Goal: Transaction & Acquisition: Purchase product/service

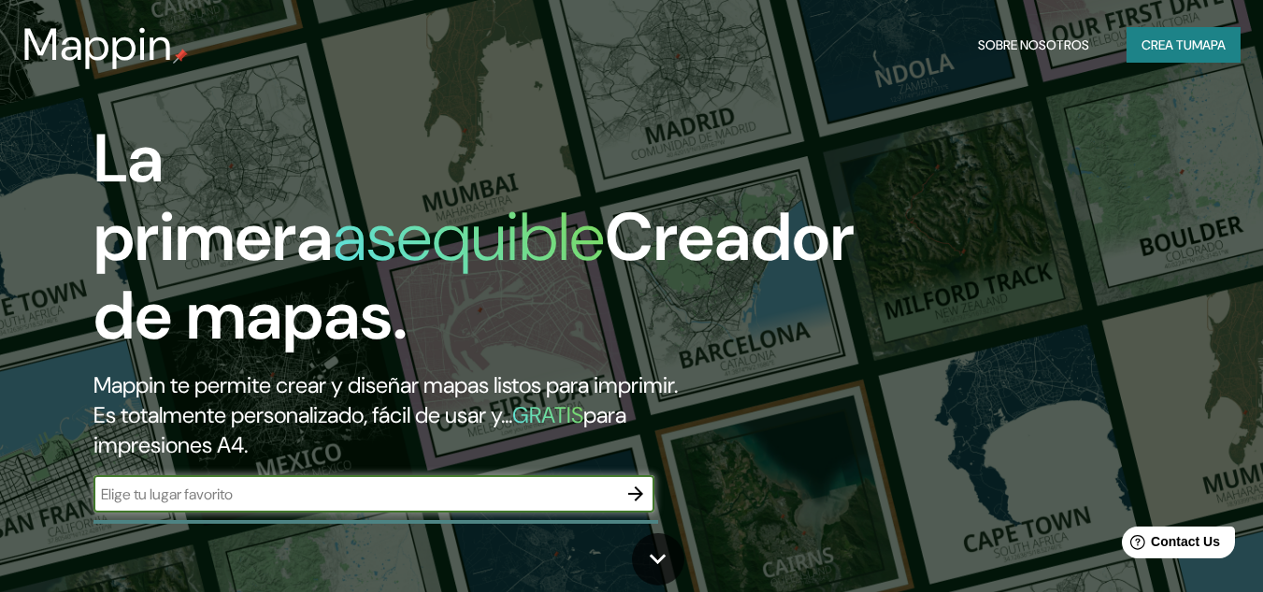
click at [438, 492] on input "text" at bounding box center [354, 493] width 523 height 21
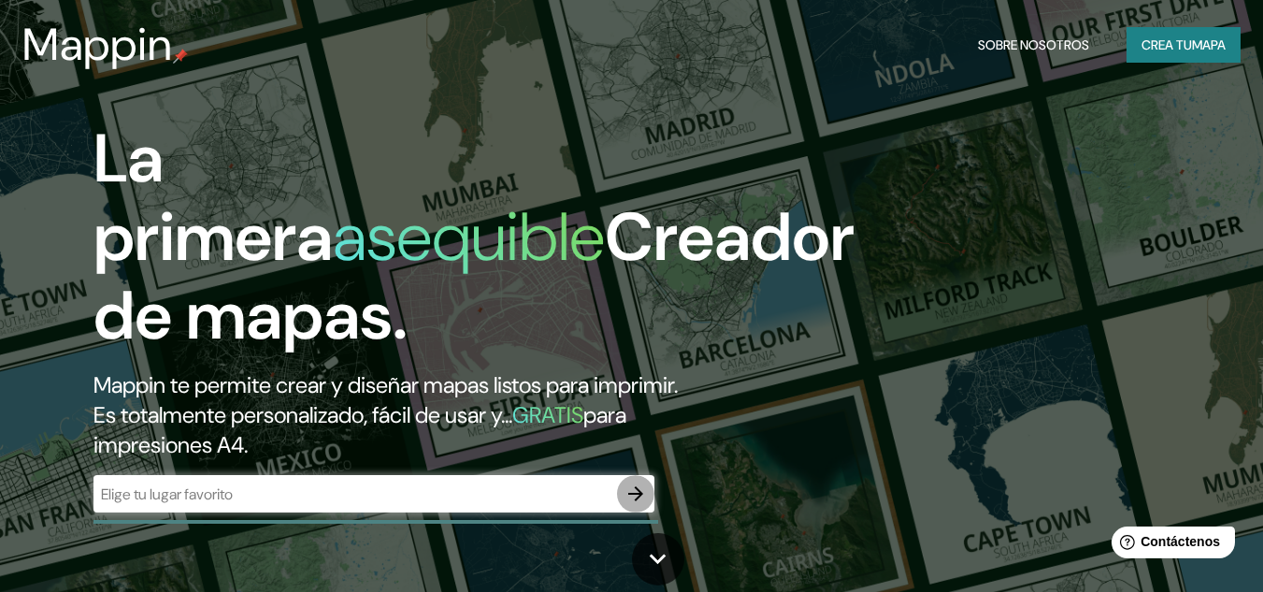
click at [633, 499] on icon "button" at bounding box center [635, 493] width 22 height 22
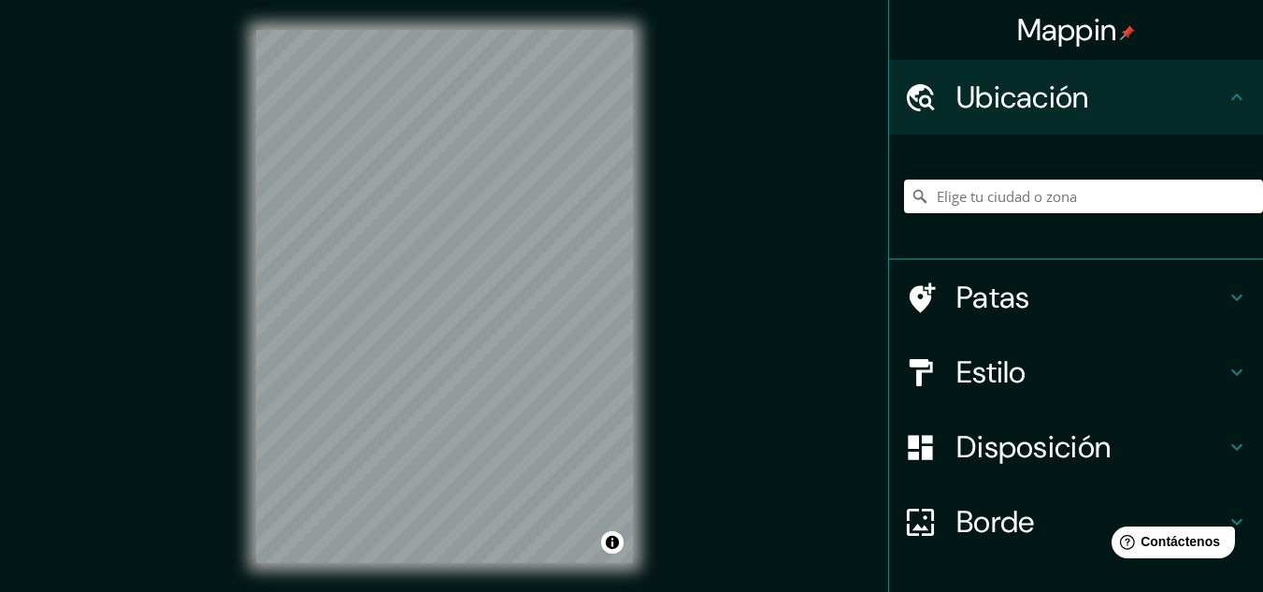
click at [935, 201] on input "Elige tu ciudad o zona" at bounding box center [1083, 196] width 359 height 34
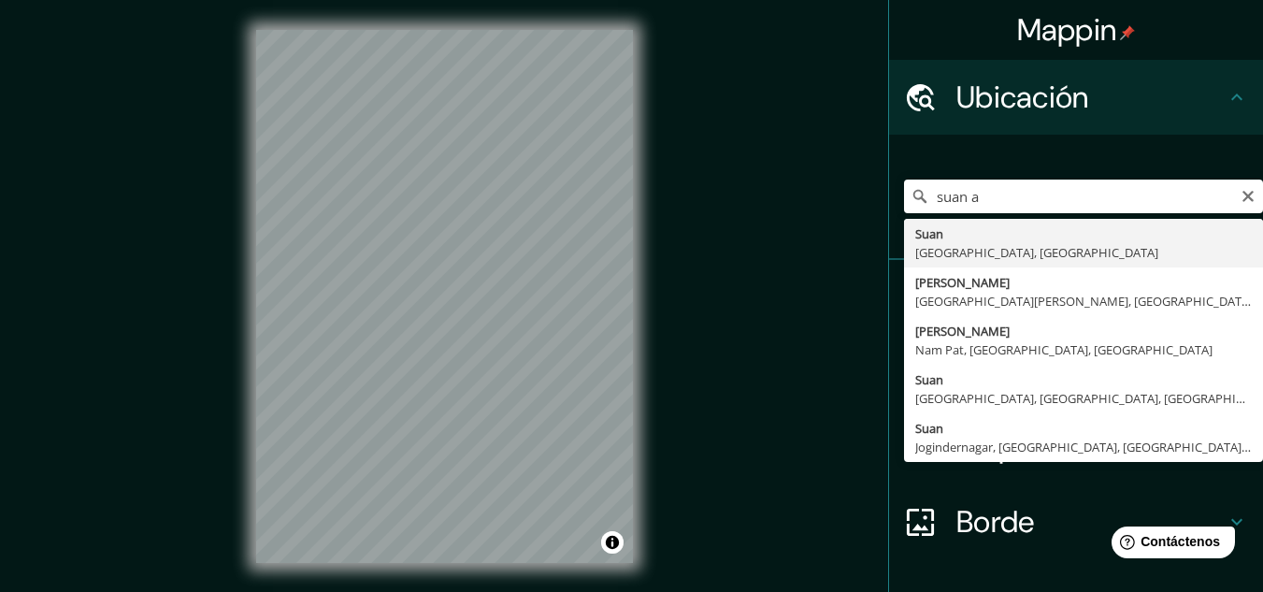
type input "Suan, Atlántico, [GEOGRAPHIC_DATA]"
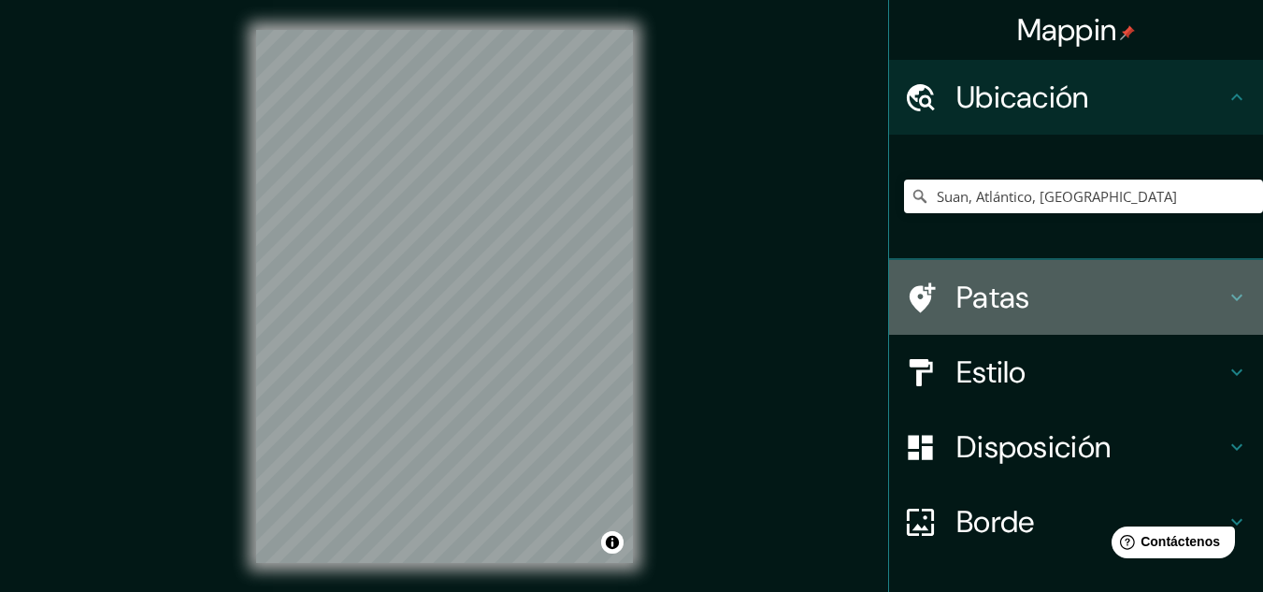
click at [1226, 294] on icon at bounding box center [1236, 297] width 22 height 22
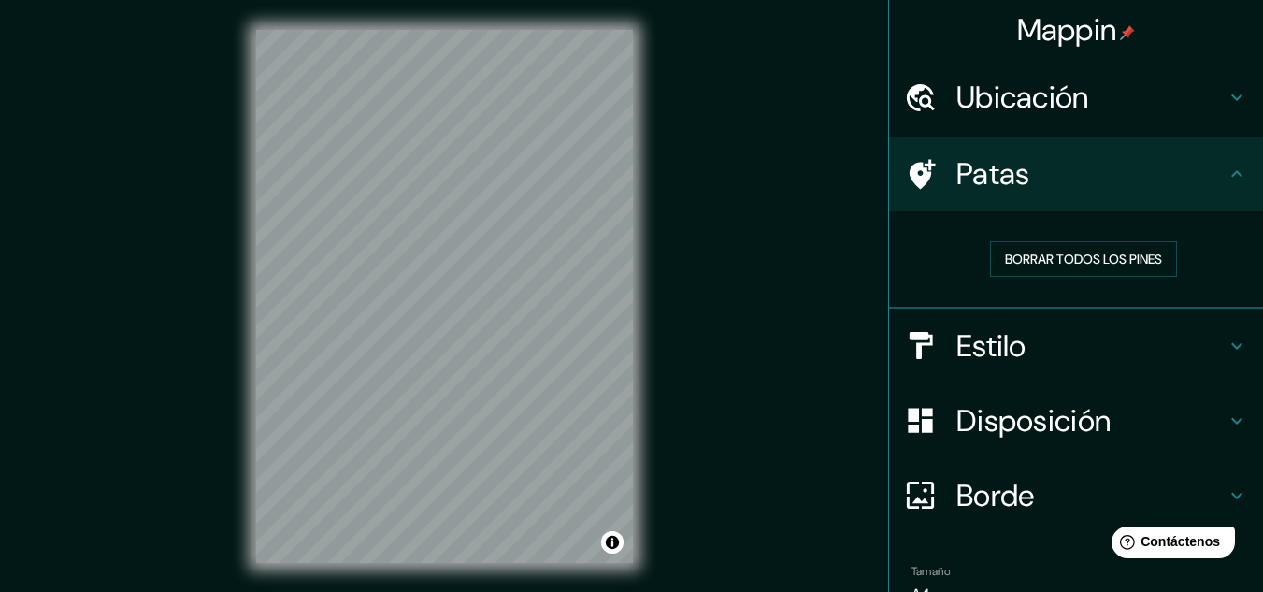
click at [1225, 340] on icon at bounding box center [1236, 346] width 22 height 22
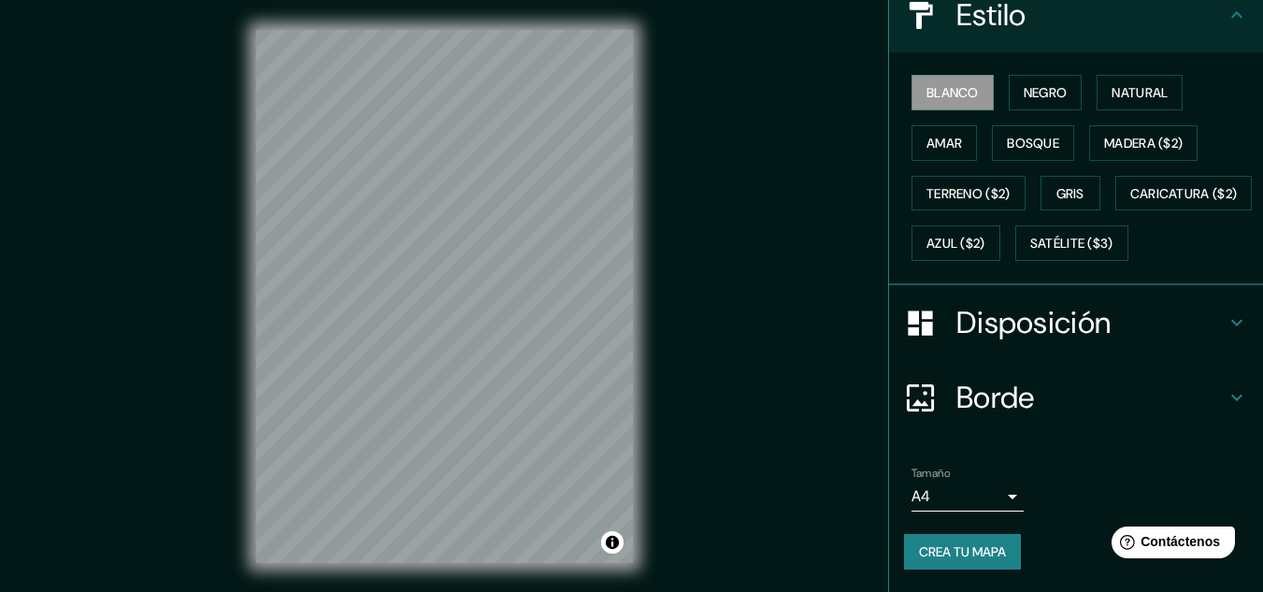
scroll to position [283, 0]
click at [1226, 318] on icon at bounding box center [1236, 322] width 22 height 22
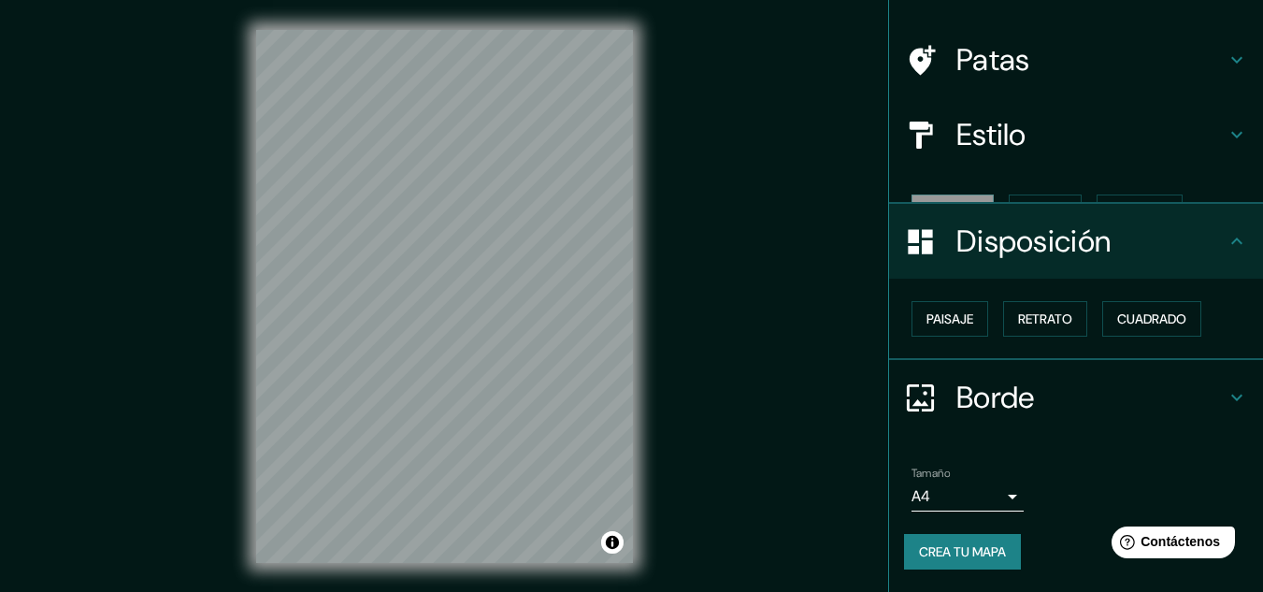
scroll to position [82, 0]
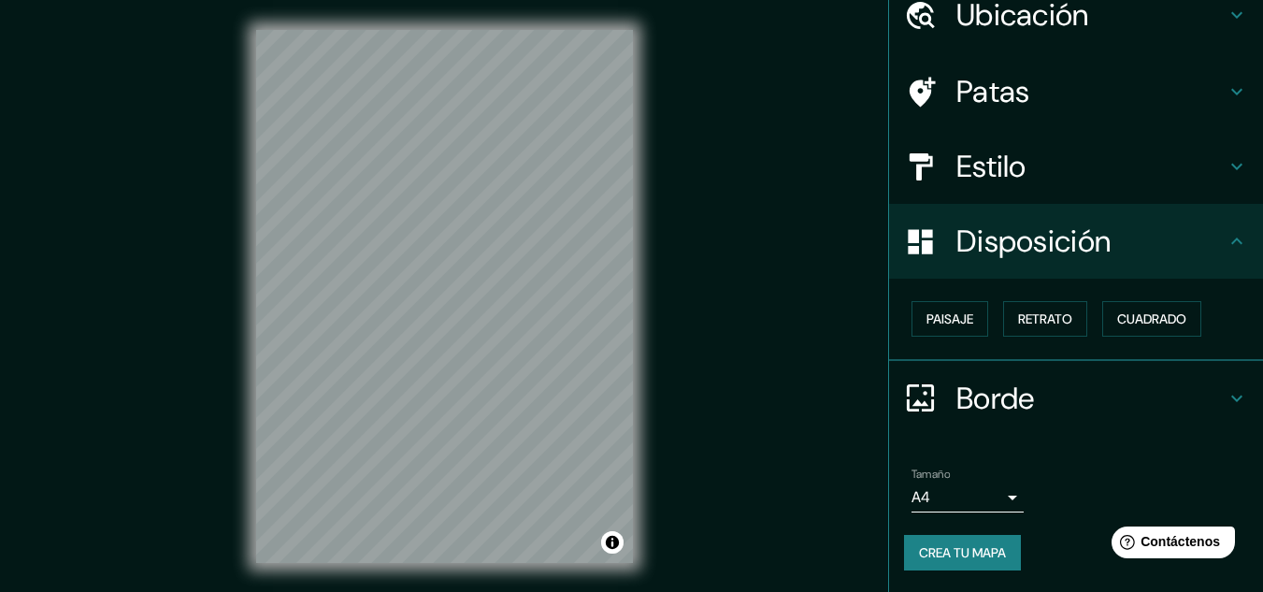
click at [1231, 396] on icon at bounding box center [1236, 397] width 11 height 7
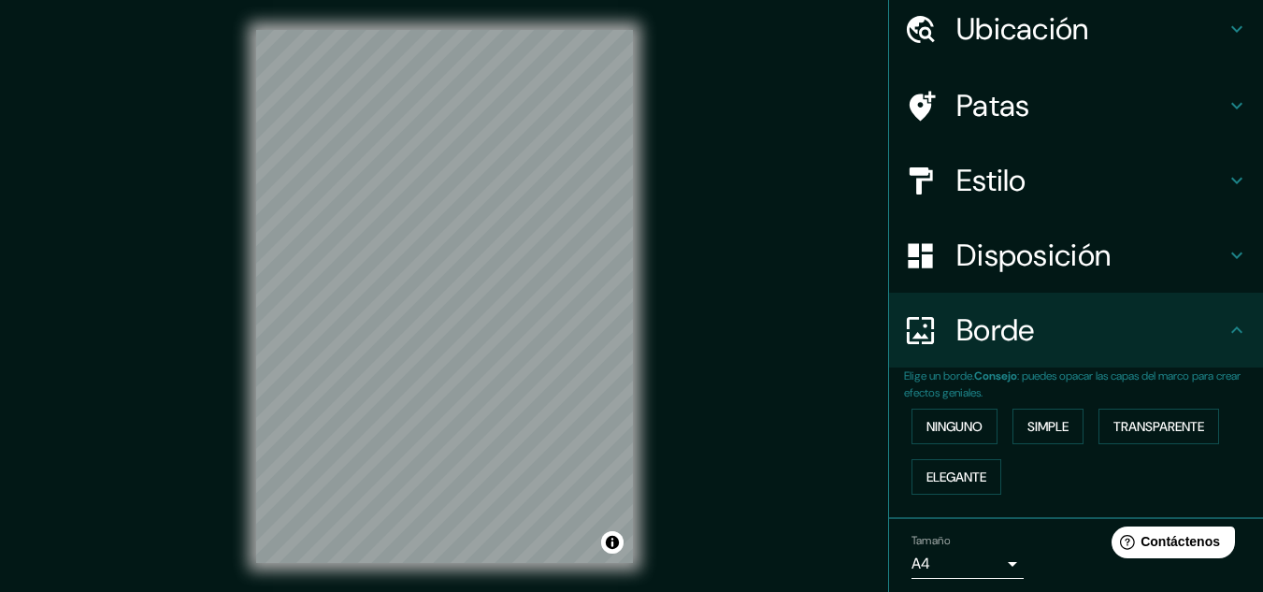
scroll to position [0, 0]
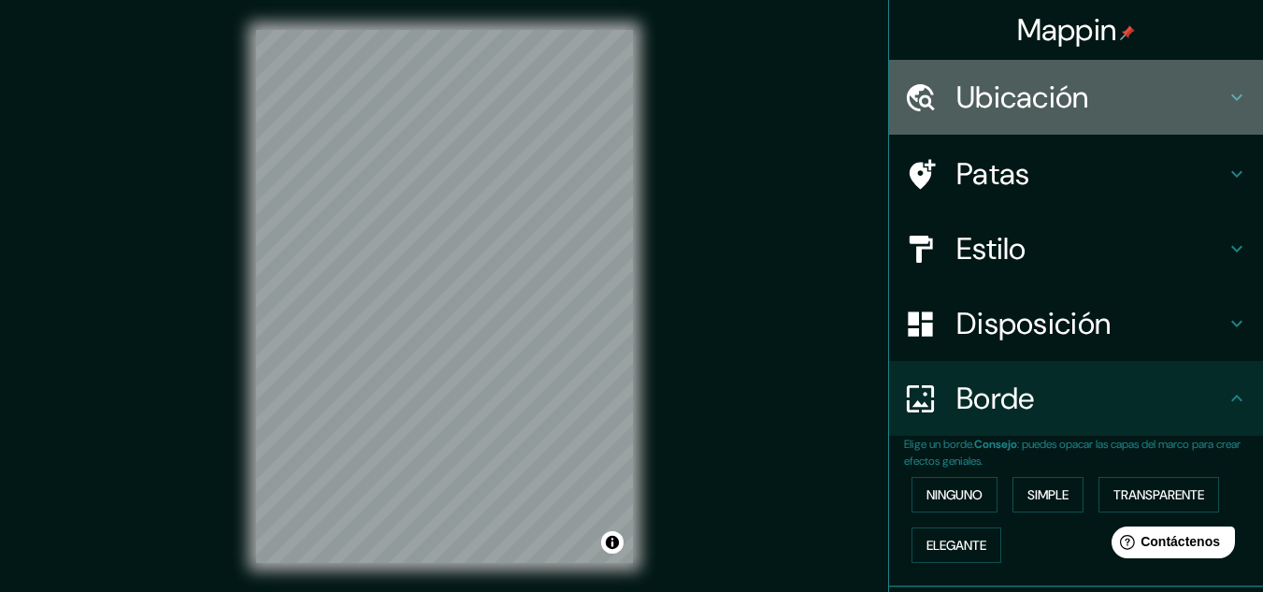
click at [1225, 107] on icon at bounding box center [1236, 97] width 22 height 22
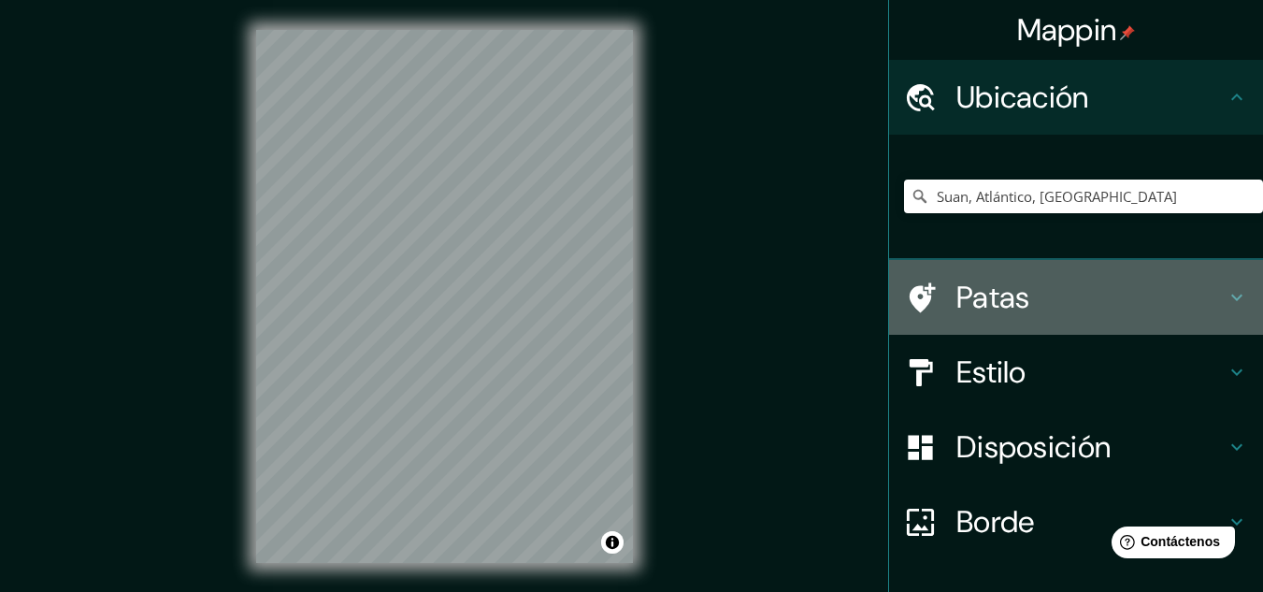
click at [1225, 295] on icon at bounding box center [1236, 297] width 22 height 22
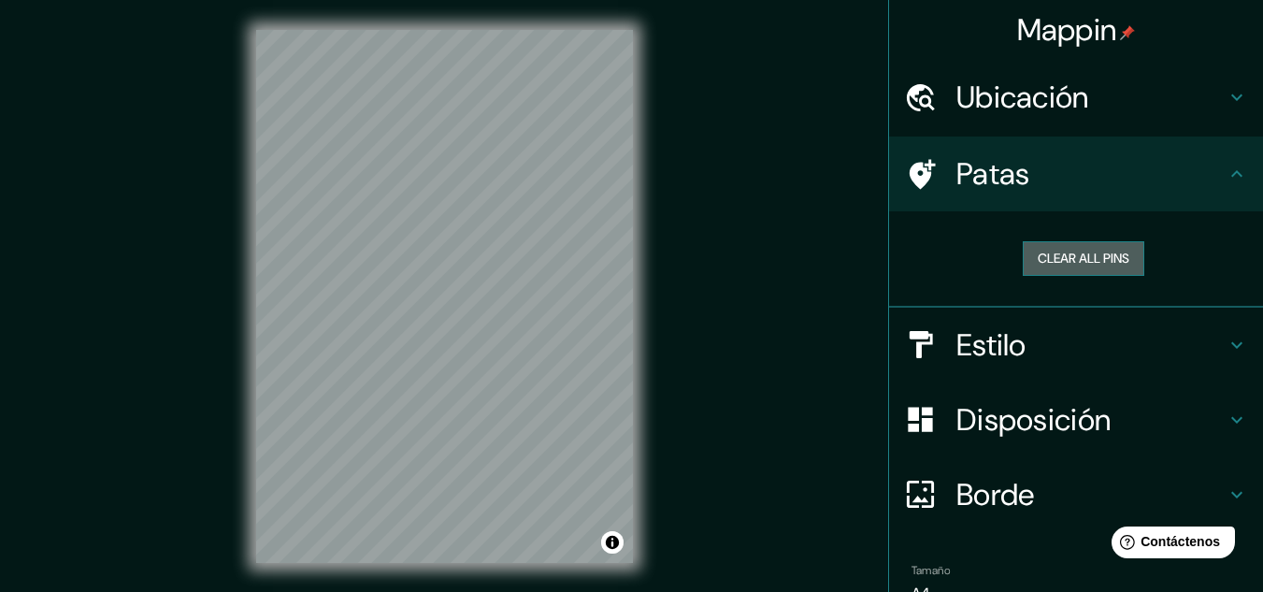
click at [1092, 264] on button "Clear all pins" at bounding box center [1083, 258] width 122 height 35
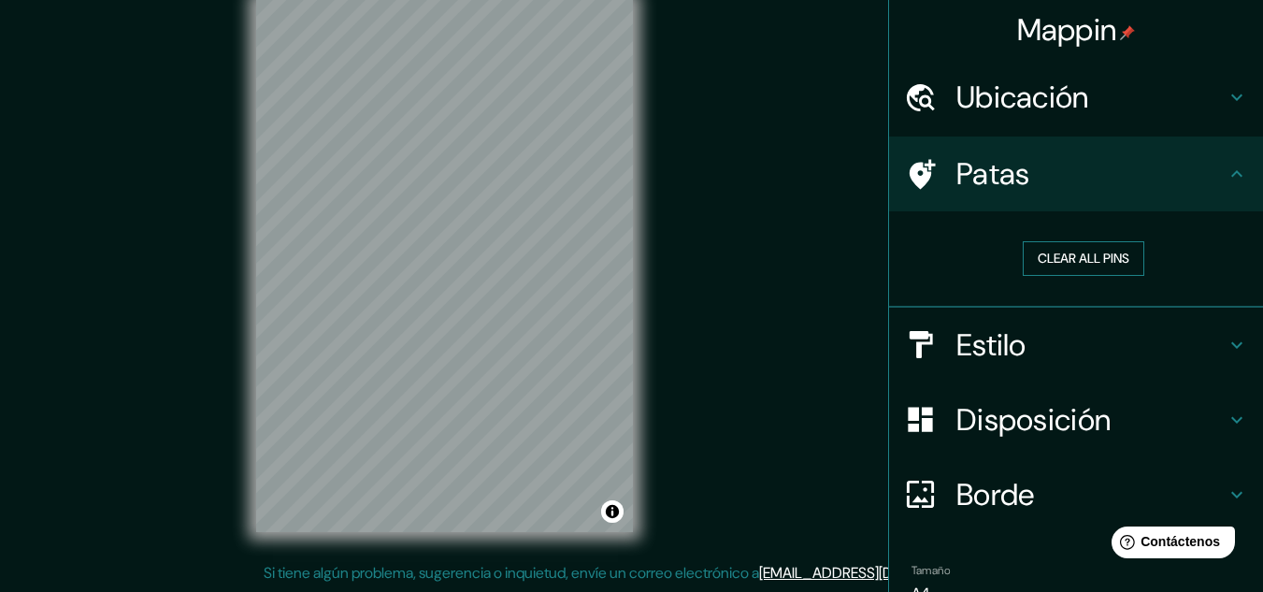
click at [1123, 260] on button "Clear all pins" at bounding box center [1083, 258] width 122 height 35
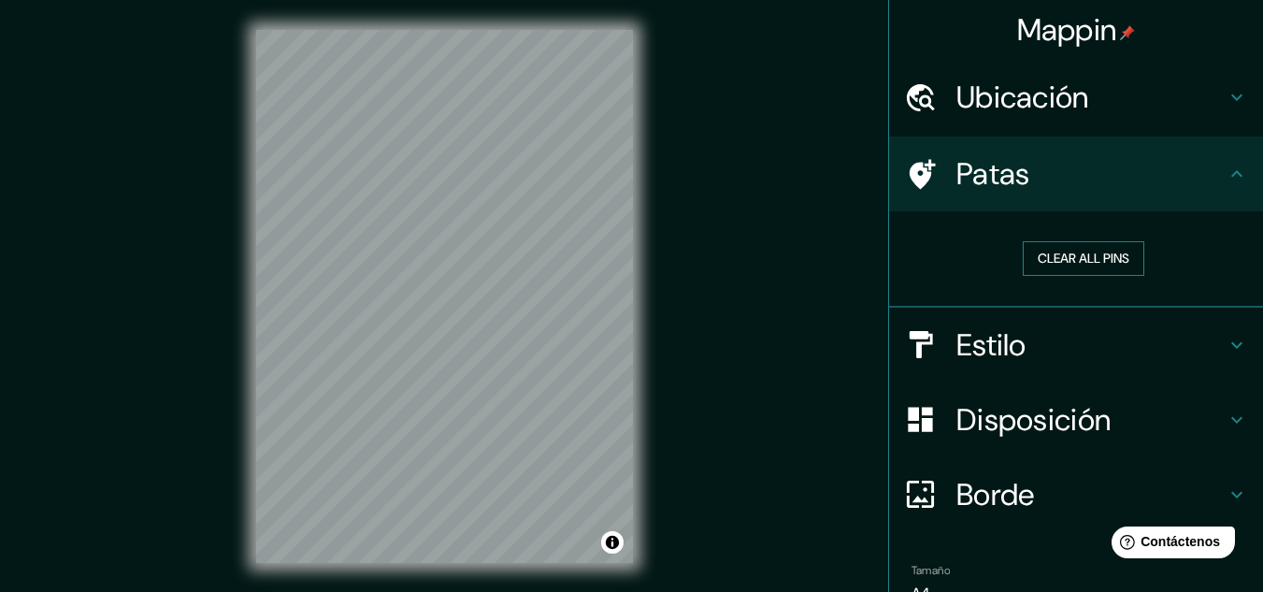
click at [1053, 252] on button "Clear all pins" at bounding box center [1083, 258] width 122 height 35
click at [1225, 173] on icon at bounding box center [1236, 174] width 22 height 22
click at [1232, 177] on icon at bounding box center [1236, 174] width 22 height 22
click at [1225, 171] on icon at bounding box center [1236, 174] width 22 height 22
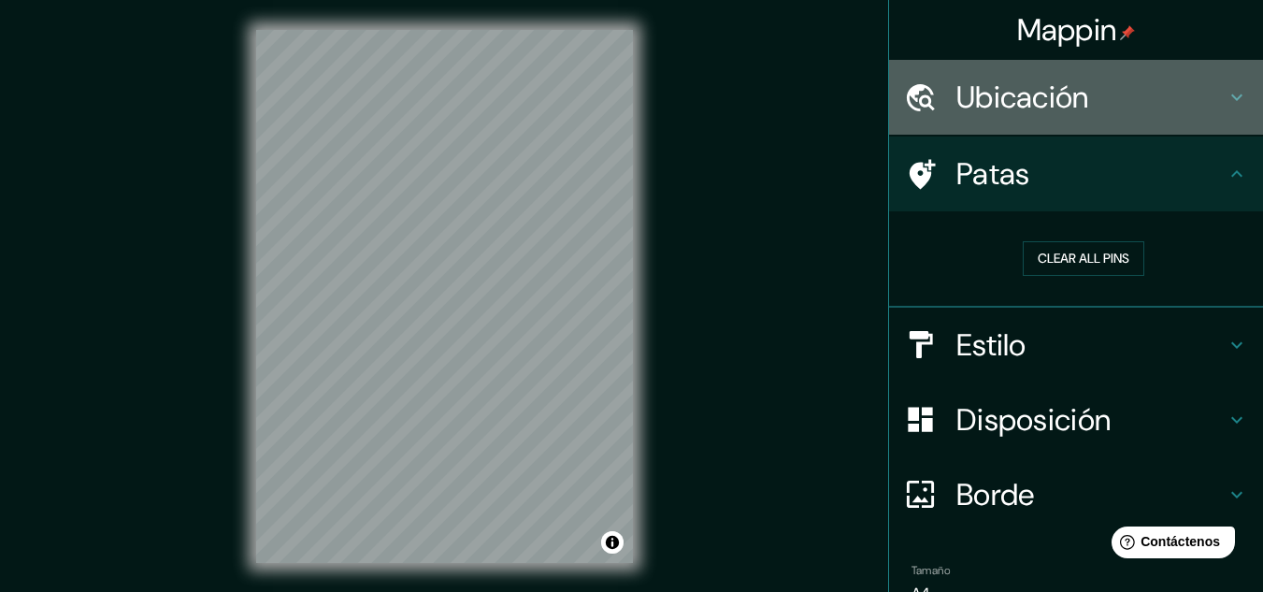
click at [1231, 95] on icon at bounding box center [1236, 97] width 11 height 7
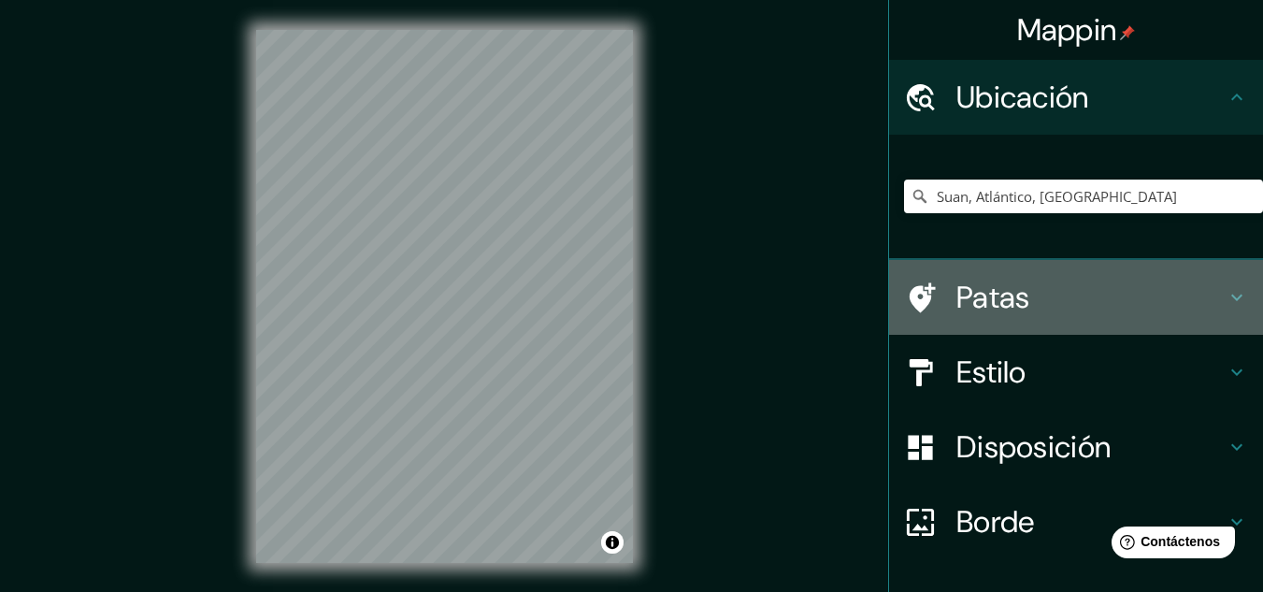
click at [1225, 293] on icon at bounding box center [1236, 297] width 22 height 22
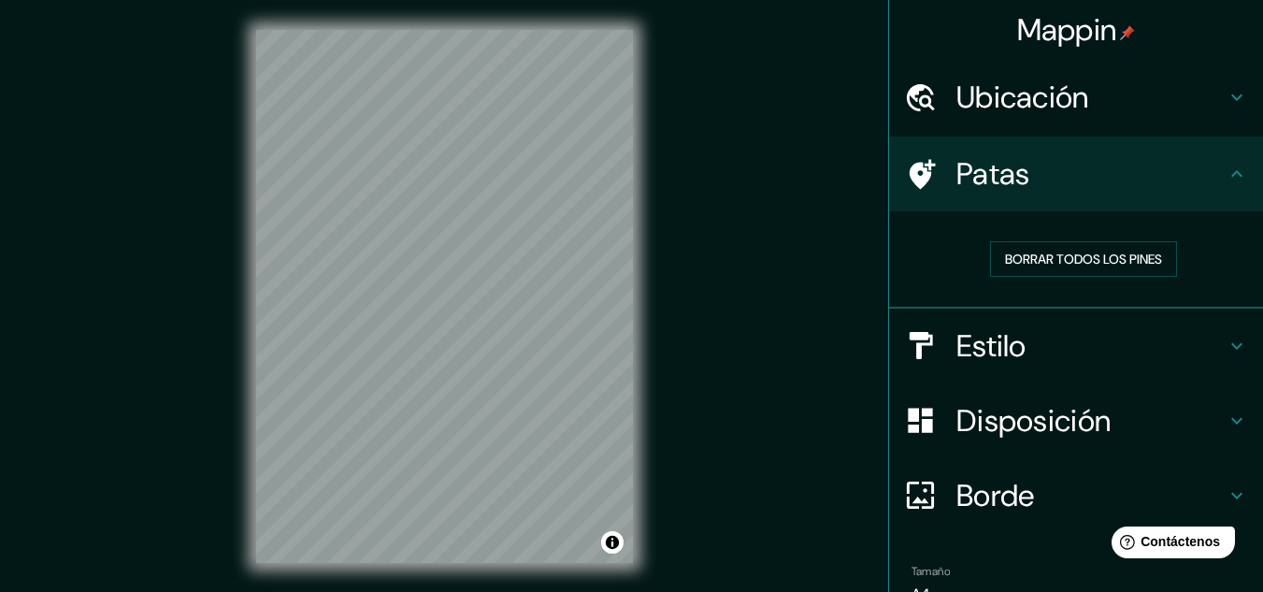
click at [1222, 329] on div "Estilo" at bounding box center [1076, 345] width 374 height 75
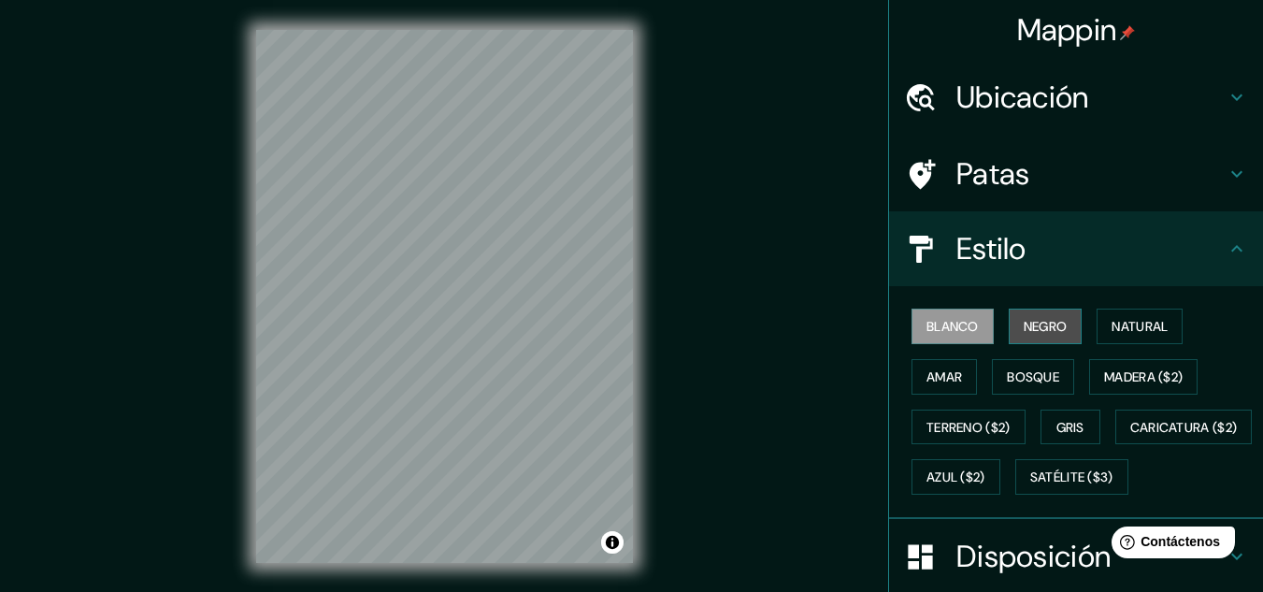
click at [1044, 321] on font "Negro" at bounding box center [1045, 326] width 44 height 17
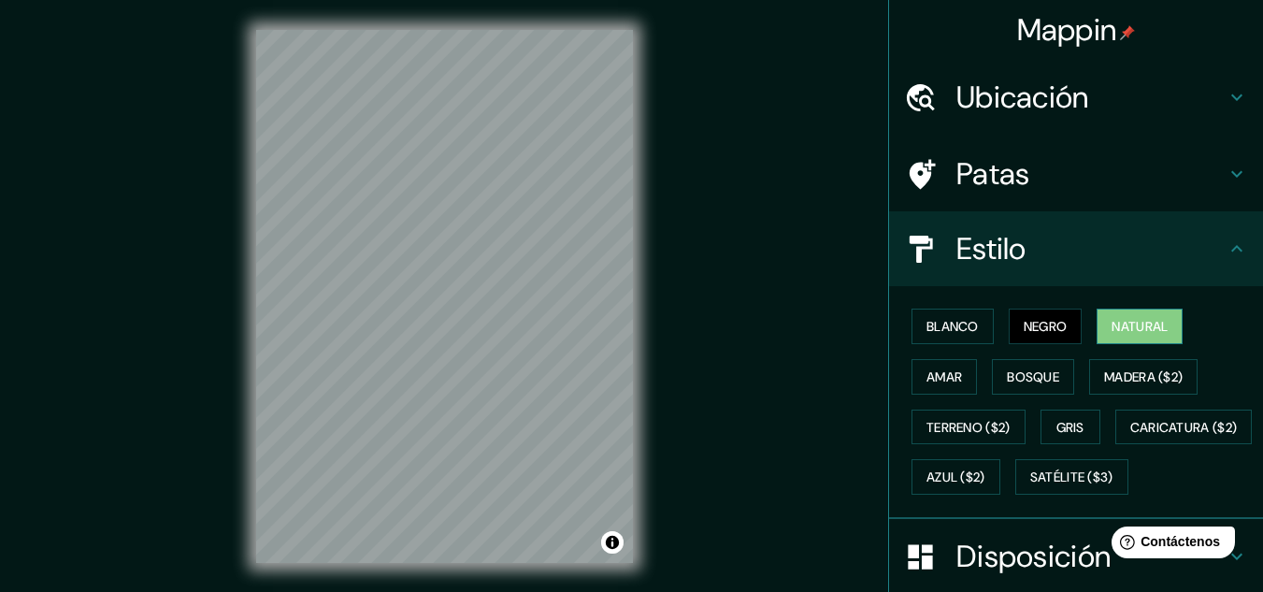
click at [1126, 330] on font "Natural" at bounding box center [1139, 326] width 56 height 17
click at [944, 371] on font "Amar" at bounding box center [944, 376] width 36 height 17
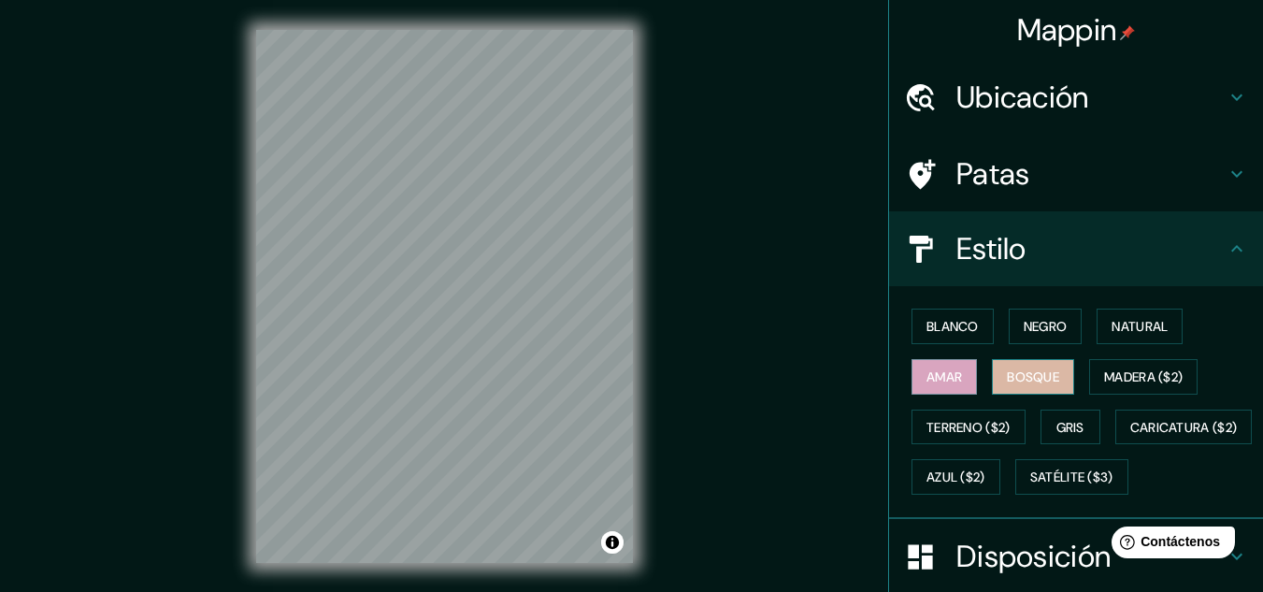
click at [1029, 371] on font "Bosque" at bounding box center [1033, 376] width 52 height 17
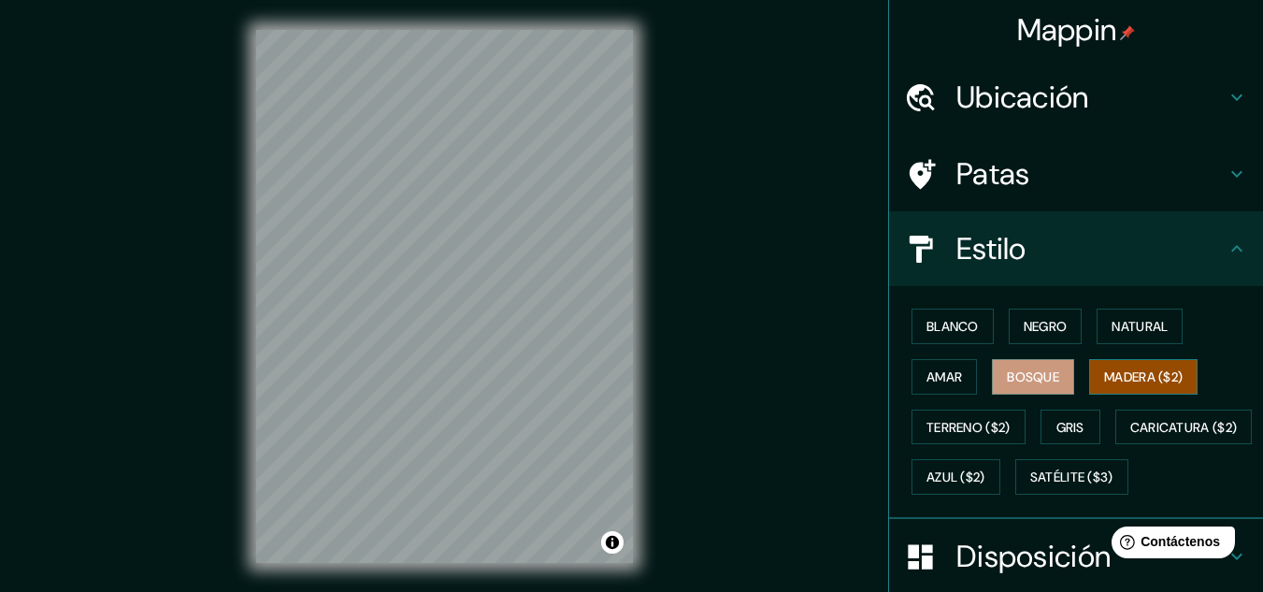
click at [1141, 381] on font "Madera ($2)" at bounding box center [1143, 376] width 79 height 17
click at [965, 426] on font "Terreno ($2)" at bounding box center [968, 427] width 84 height 17
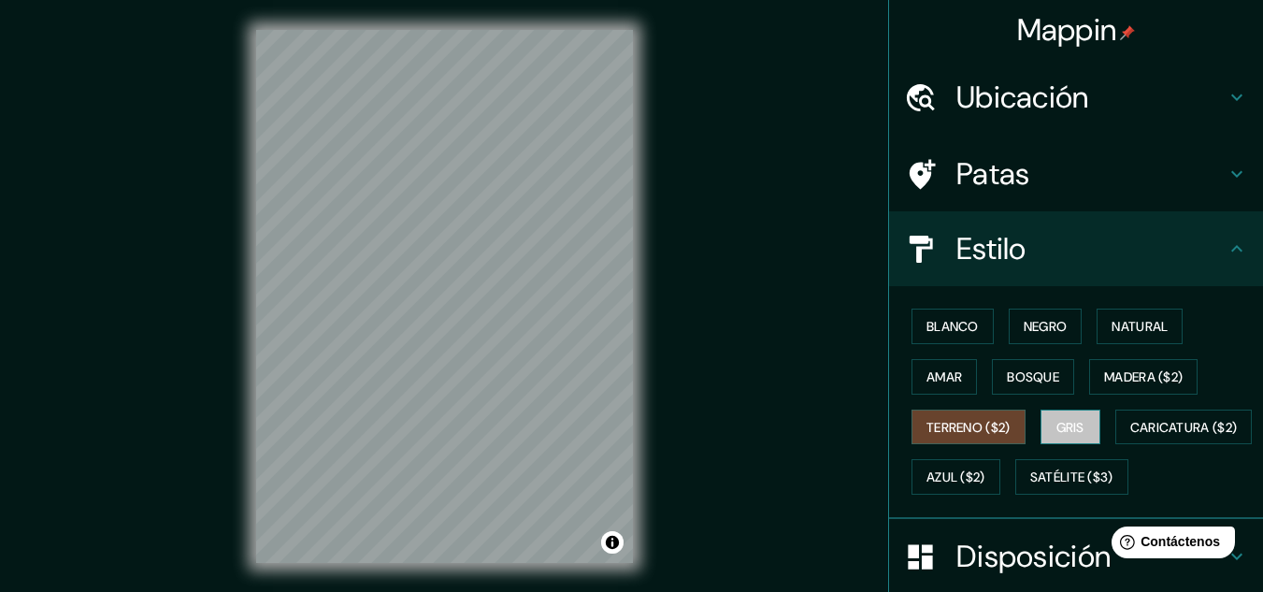
click at [1058, 427] on font "Gris" at bounding box center [1070, 427] width 28 height 17
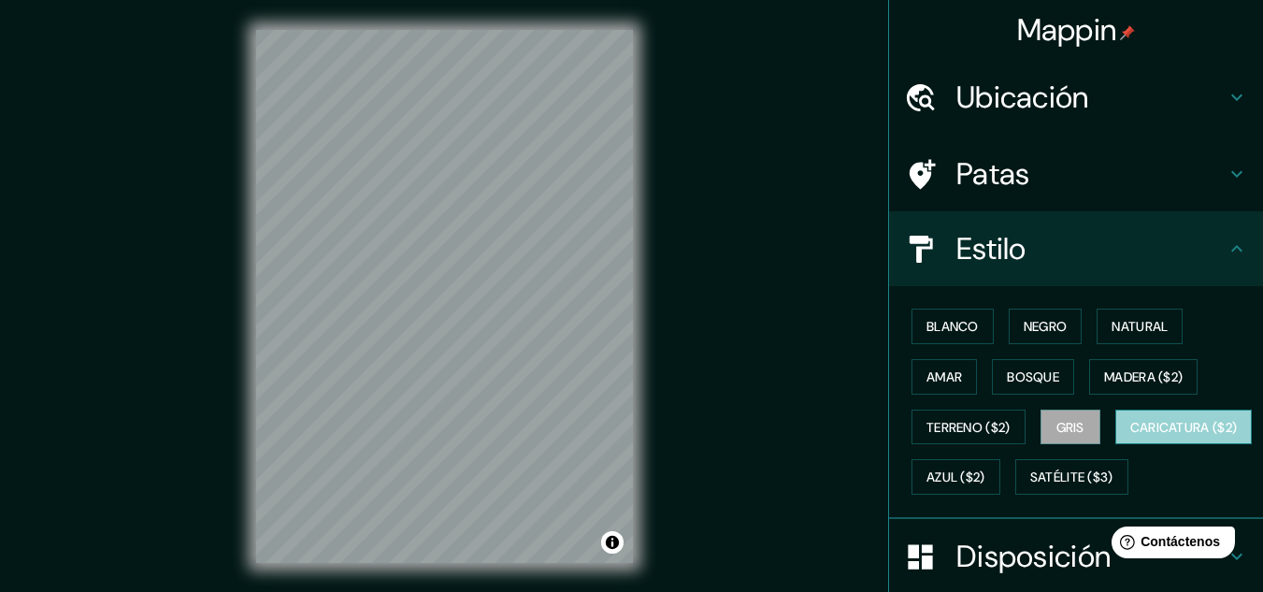
click at [1130, 436] on font "Caricatura ($2)" at bounding box center [1183, 427] width 107 height 17
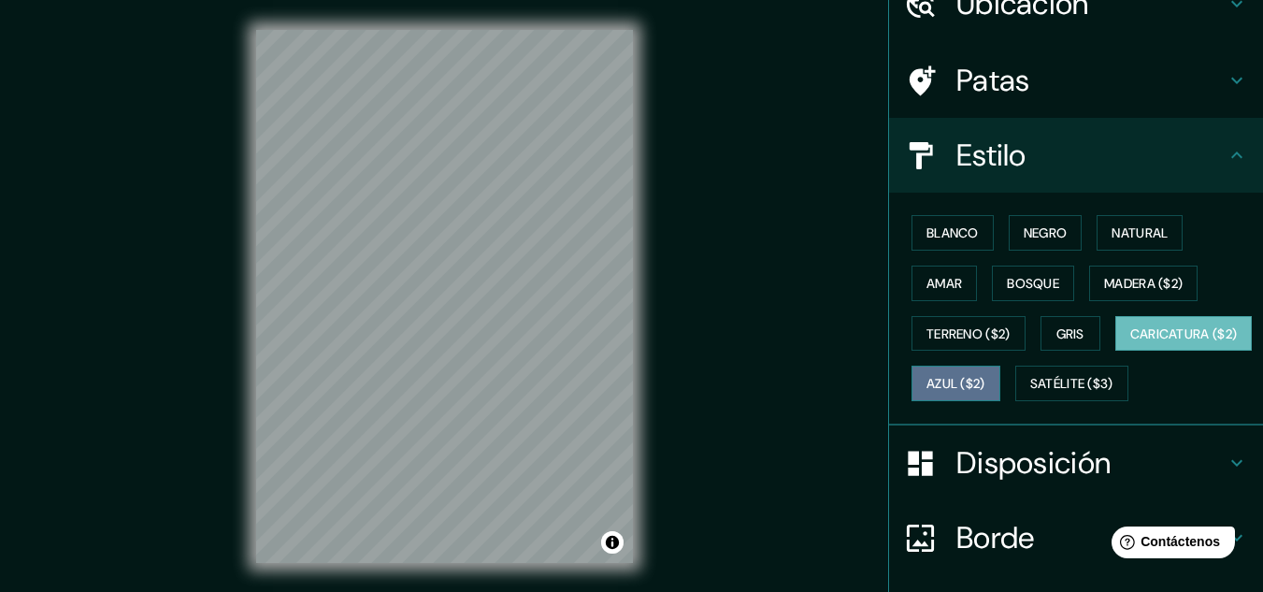
click at [985, 387] on font "Azul ($2)" at bounding box center [955, 384] width 59 height 17
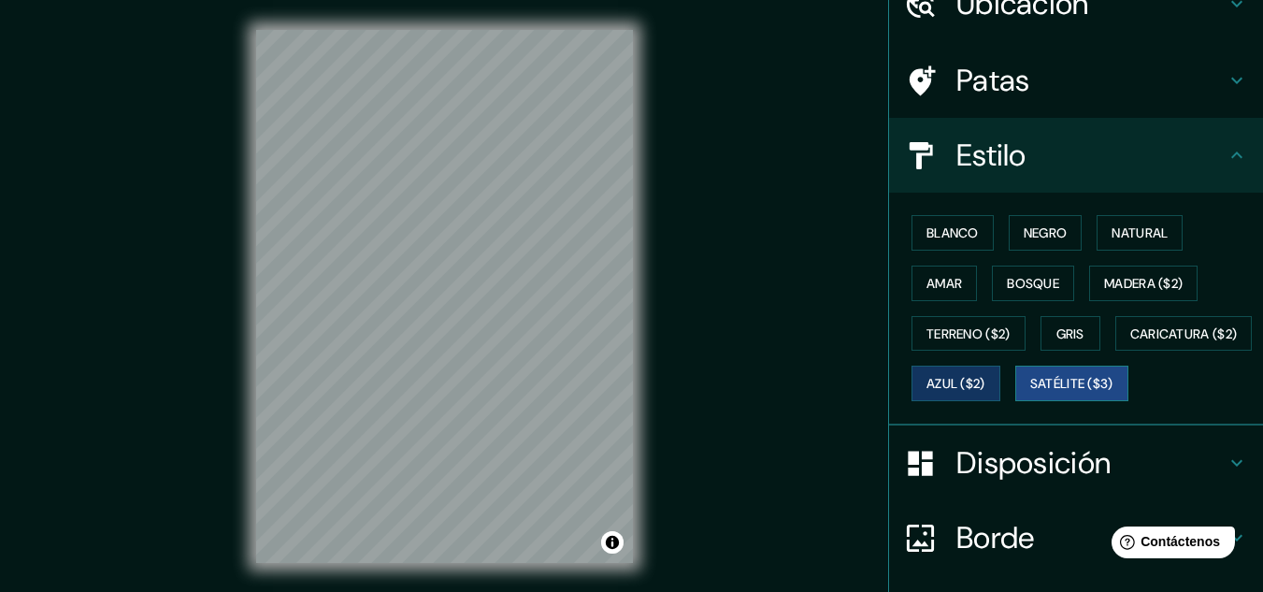
click at [1030, 393] on font "Satélite ($3)" at bounding box center [1071, 384] width 83 height 17
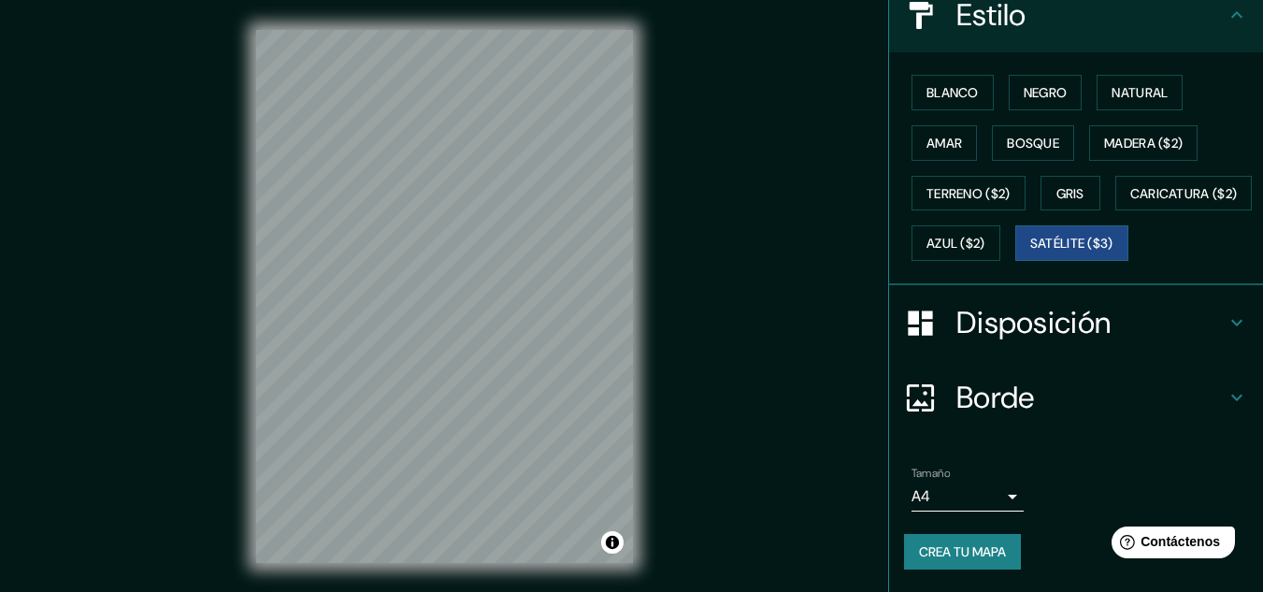
scroll to position [280, 0]
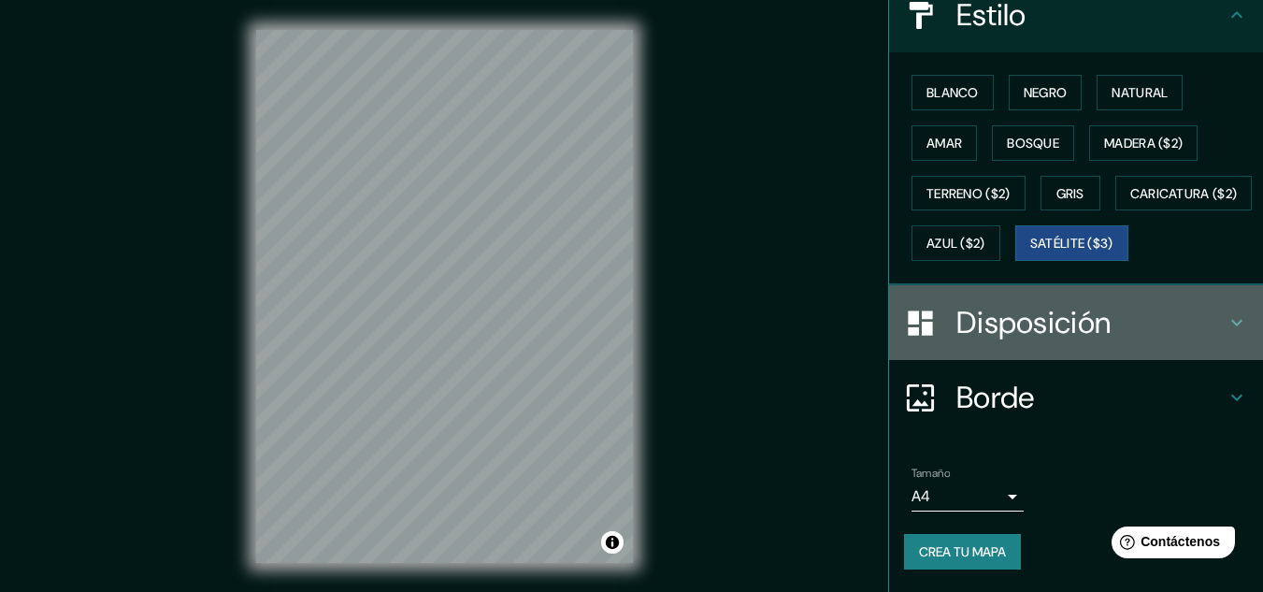
click at [1202, 332] on h4 "Disposición" at bounding box center [1090, 322] width 269 height 37
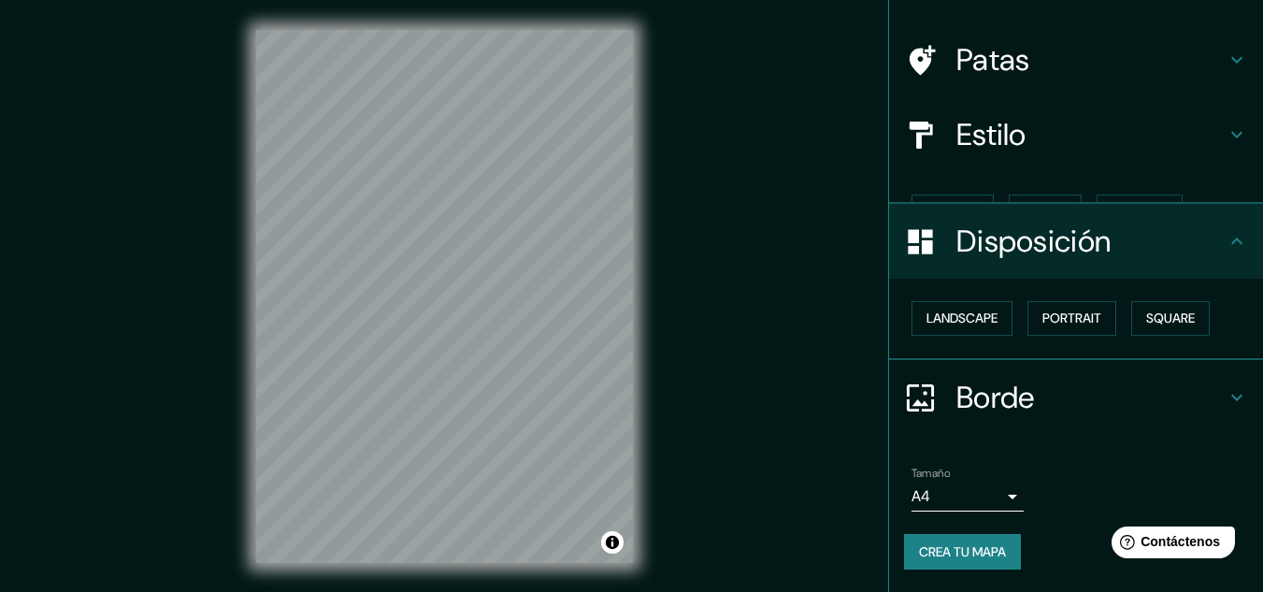
scroll to position [82, 0]
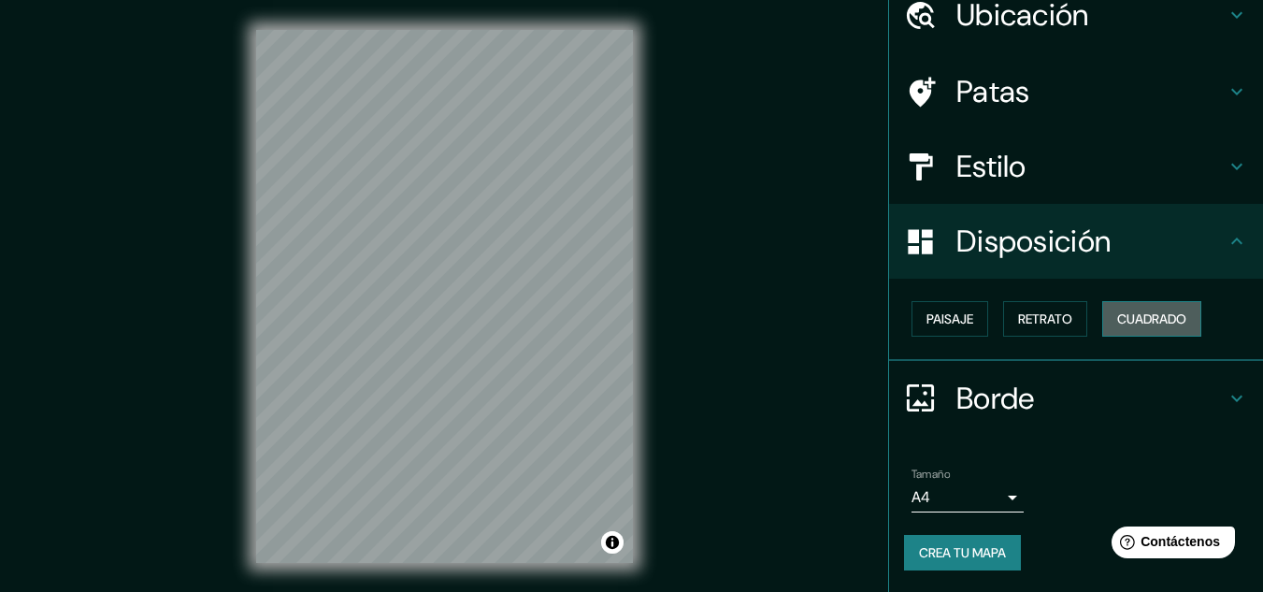
click at [1137, 324] on font "Cuadrado" at bounding box center [1151, 318] width 69 height 17
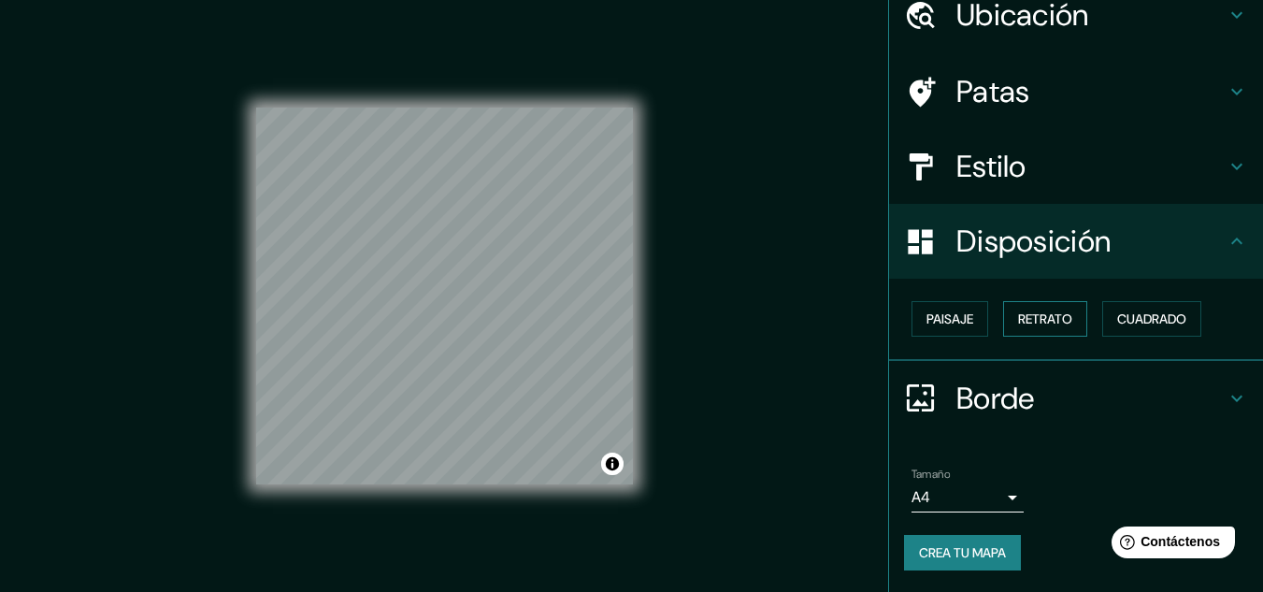
click at [1053, 326] on font "Retrato" at bounding box center [1045, 318] width 54 height 17
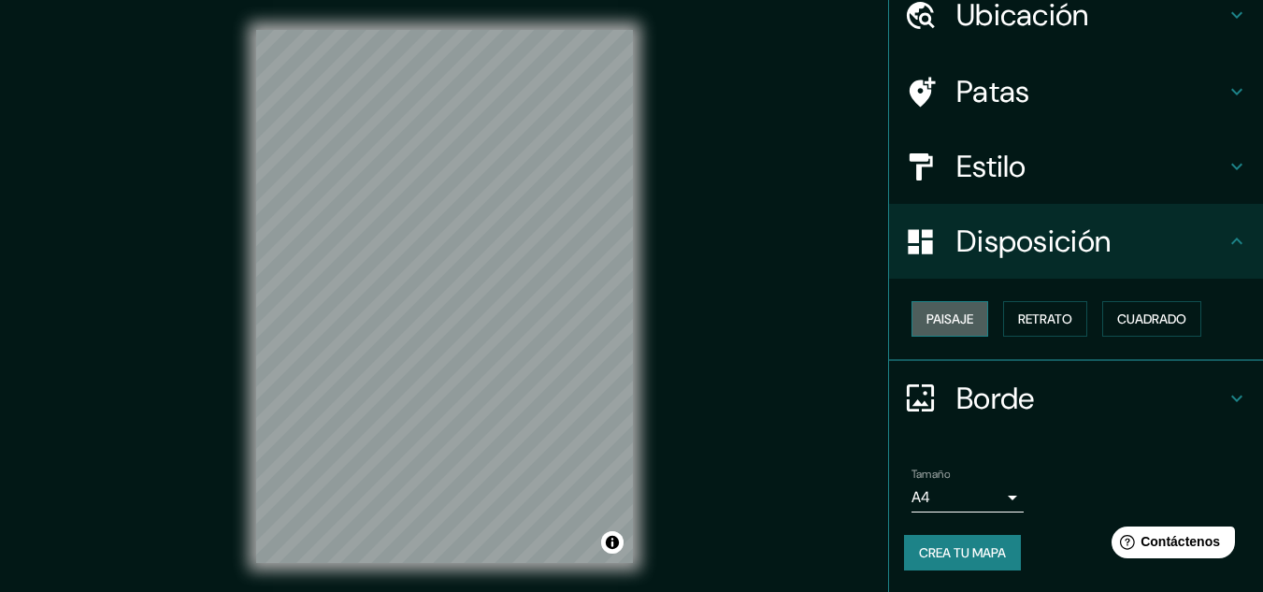
click at [953, 313] on font "Paisaje" at bounding box center [949, 318] width 47 height 17
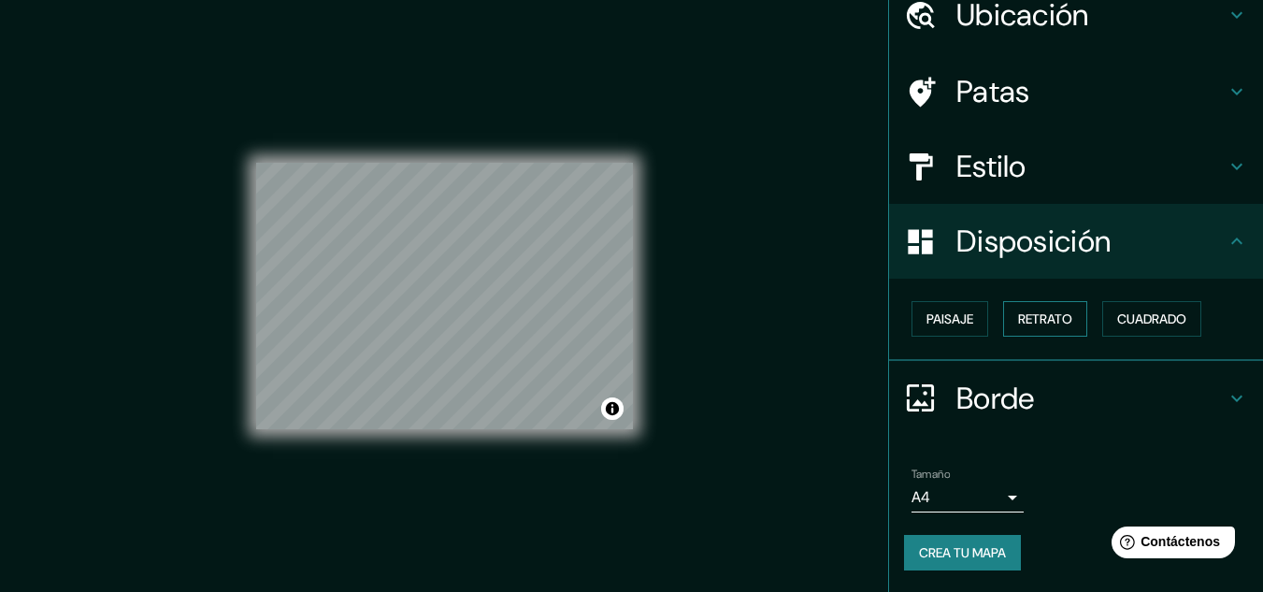
click at [1042, 314] on font "Retrato" at bounding box center [1045, 318] width 54 height 17
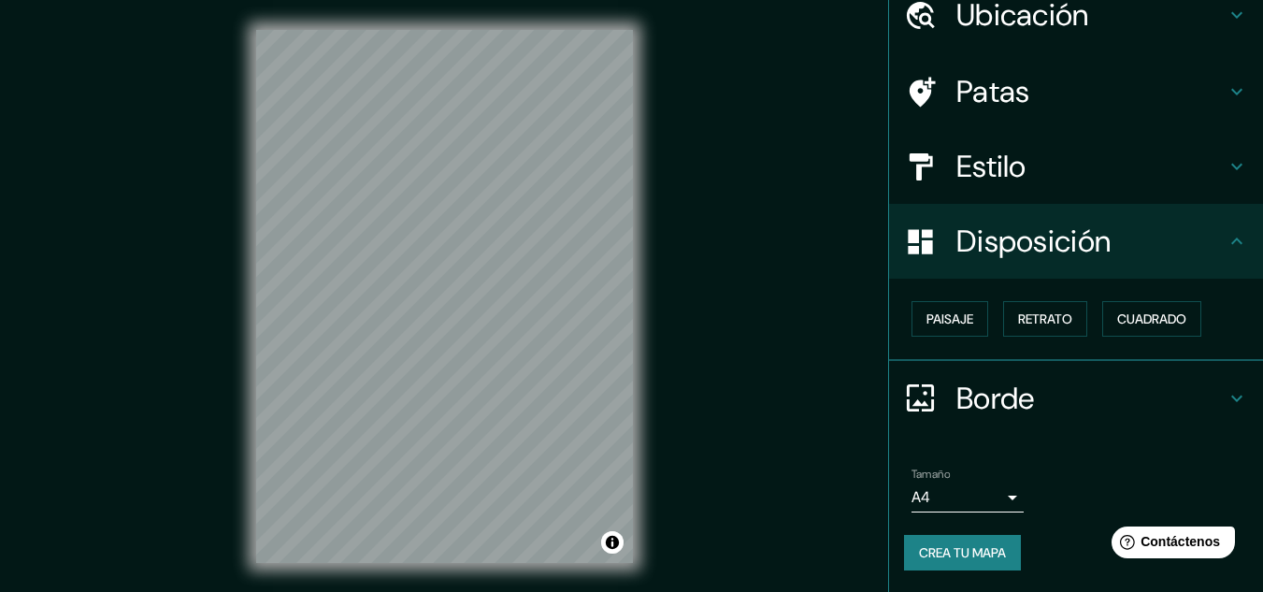
click at [1225, 84] on icon at bounding box center [1236, 91] width 22 height 22
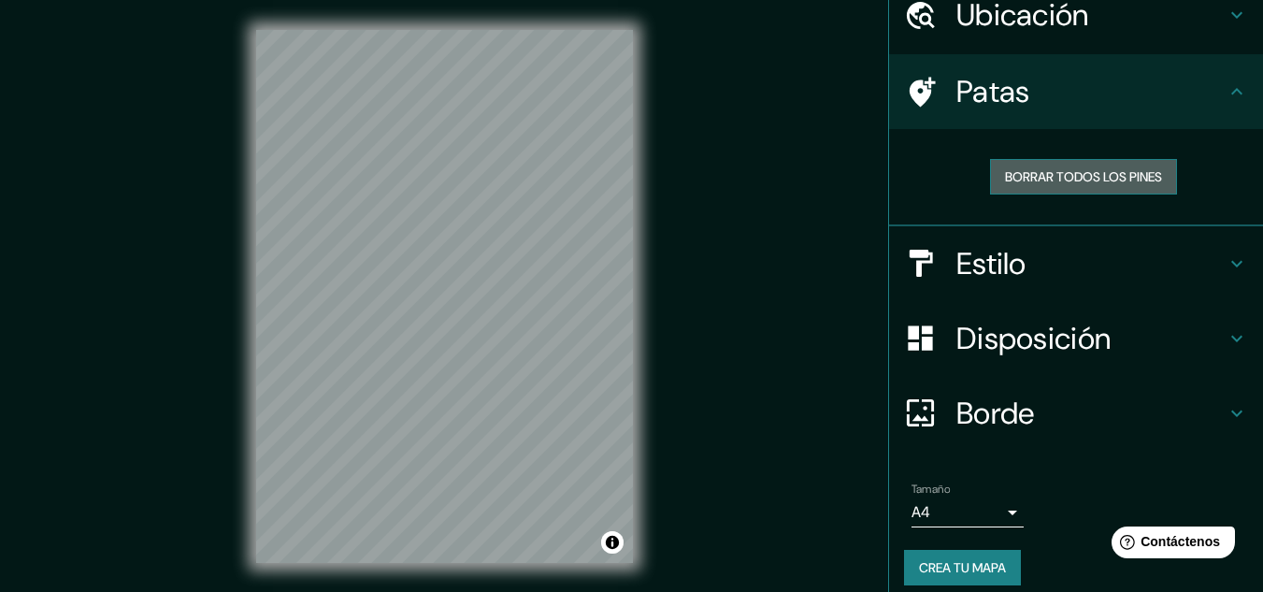
click at [1134, 173] on font "Borrar todos los pines" at bounding box center [1083, 176] width 157 height 17
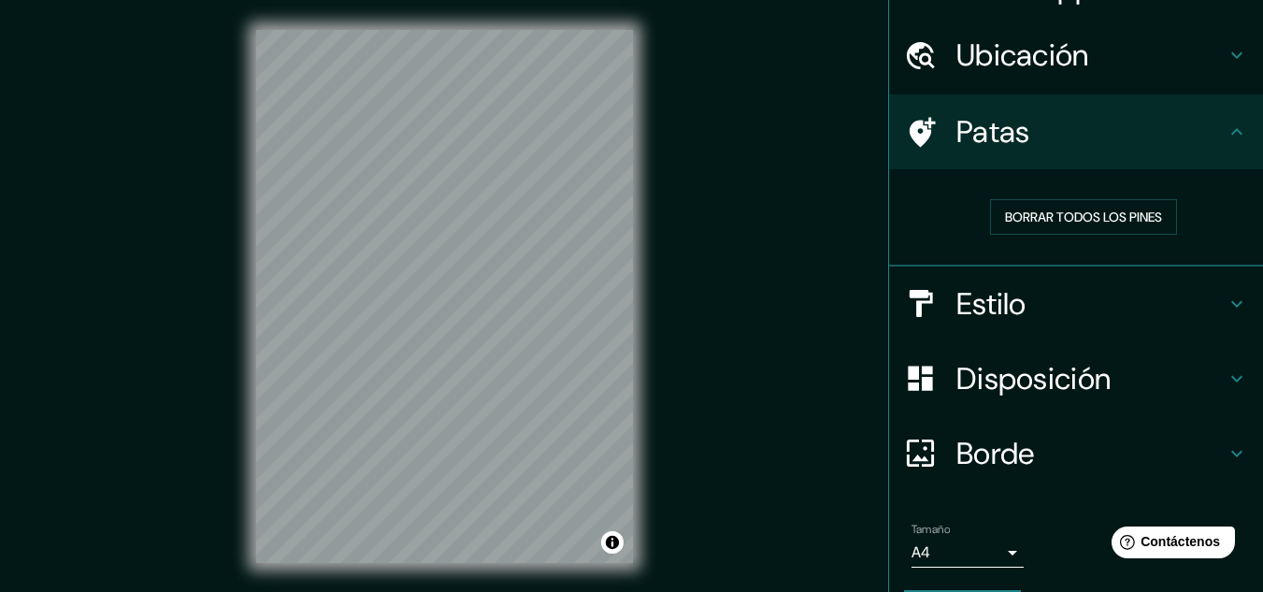
scroll to position [0, 0]
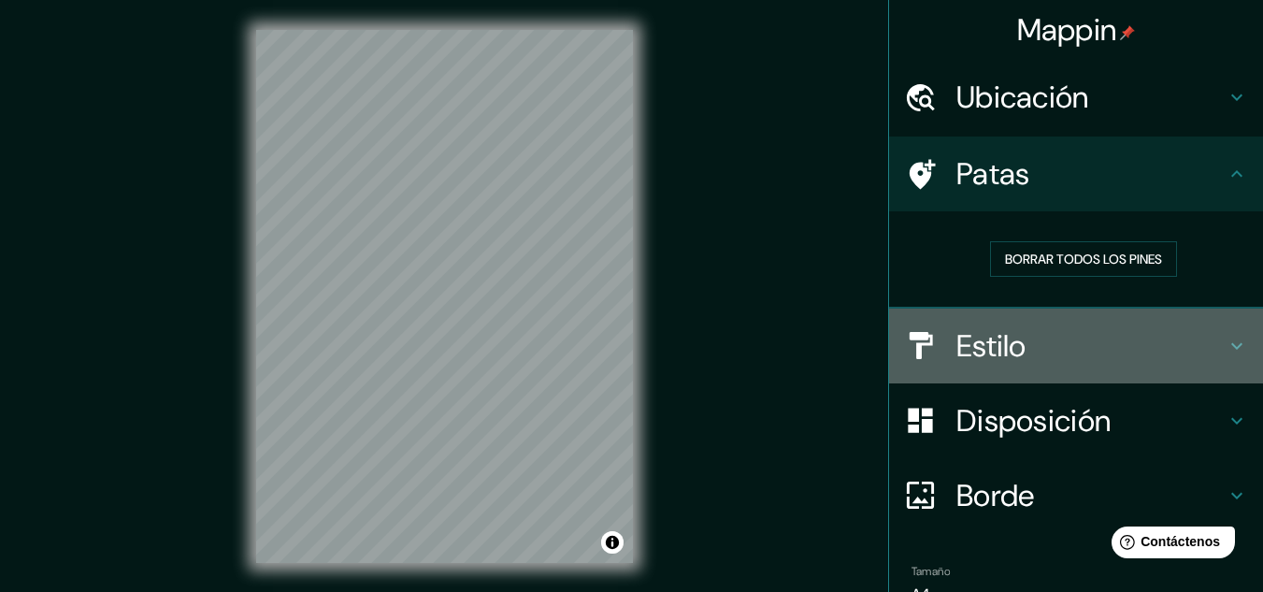
click at [1114, 346] on h4 "Estilo" at bounding box center [1090, 345] width 269 height 37
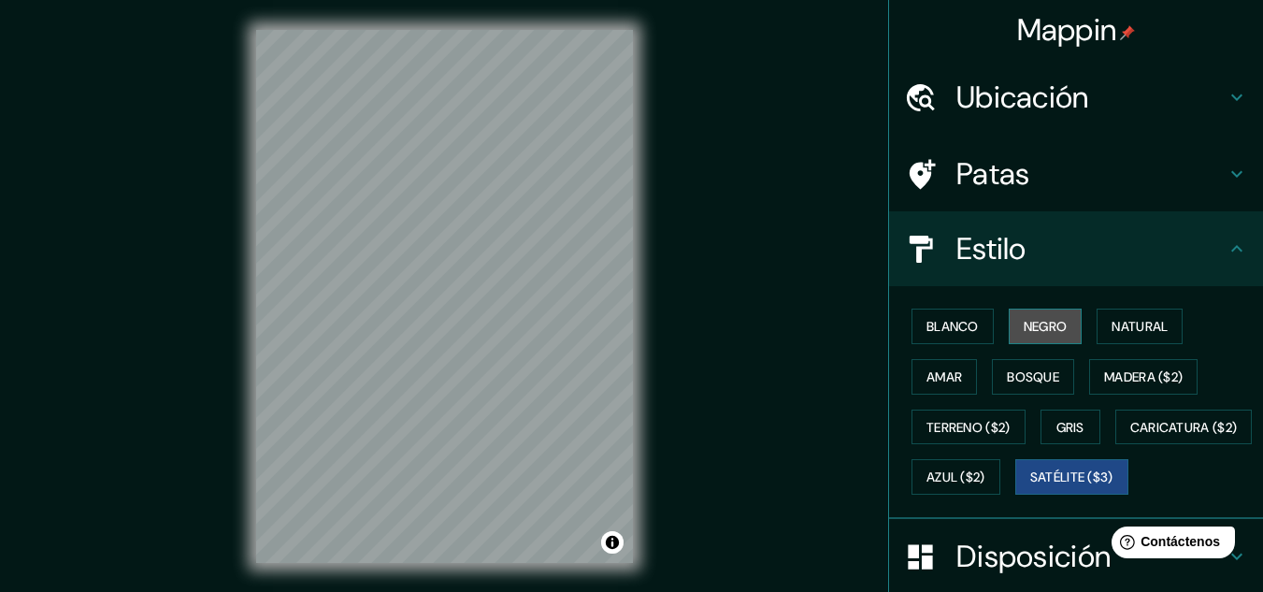
click at [1023, 325] on font "Negro" at bounding box center [1045, 326] width 44 height 17
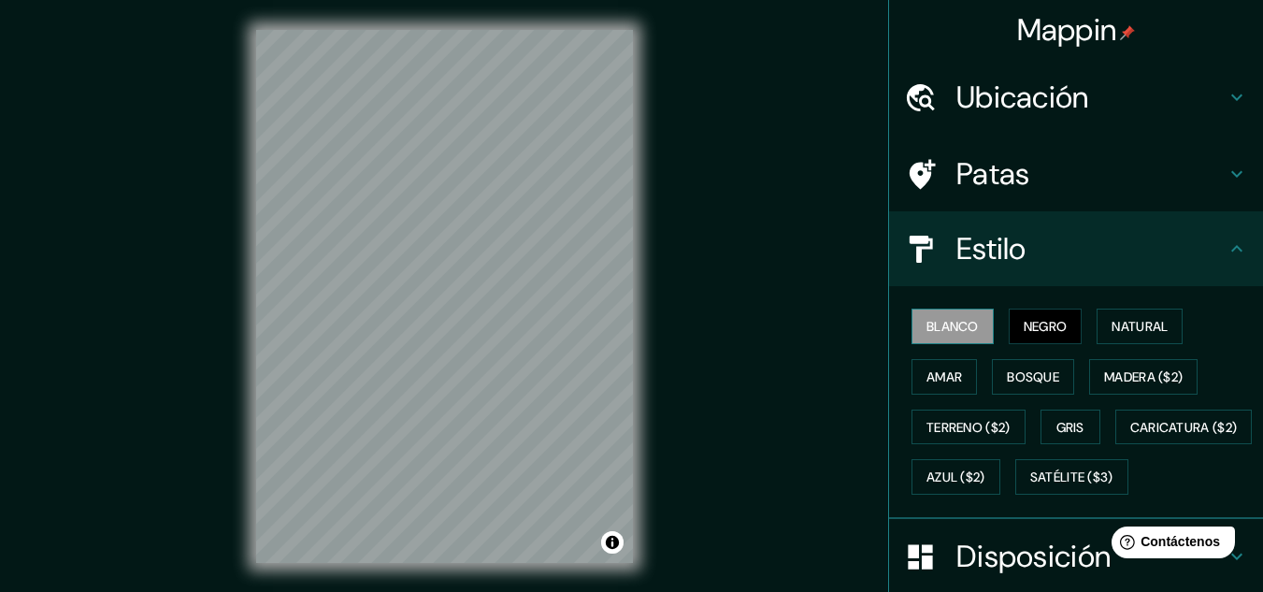
click at [926, 332] on font "Blanco" at bounding box center [952, 326] width 52 height 17
click at [938, 383] on font "Amar" at bounding box center [944, 376] width 36 height 17
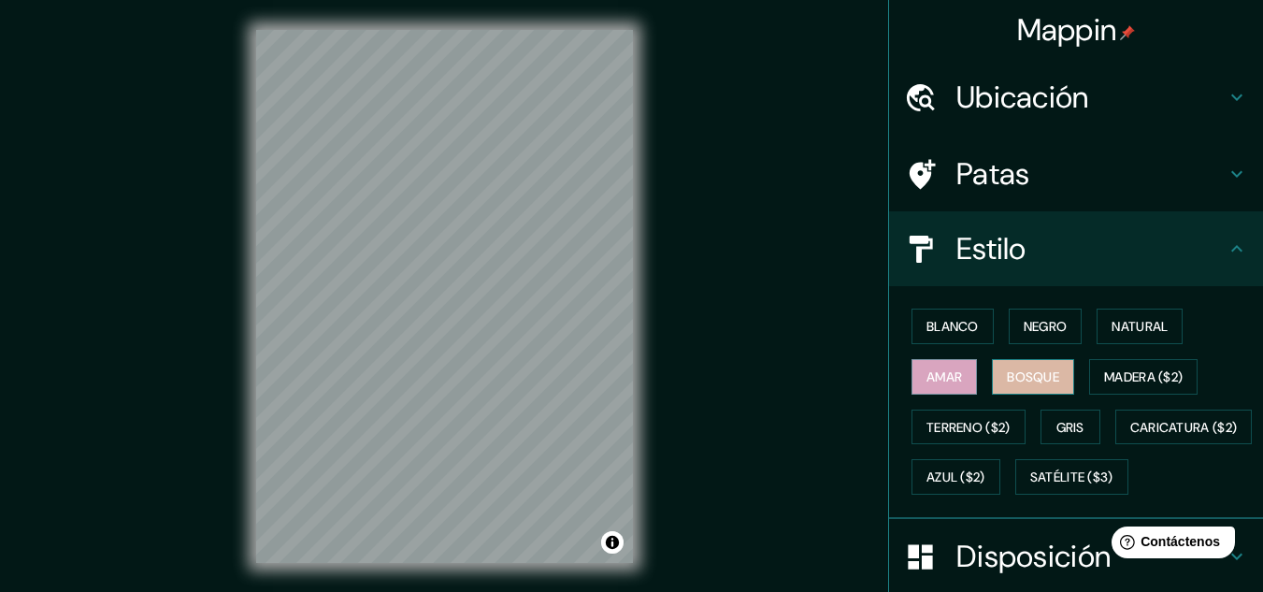
click at [1037, 384] on font "Bosque" at bounding box center [1033, 376] width 52 height 17
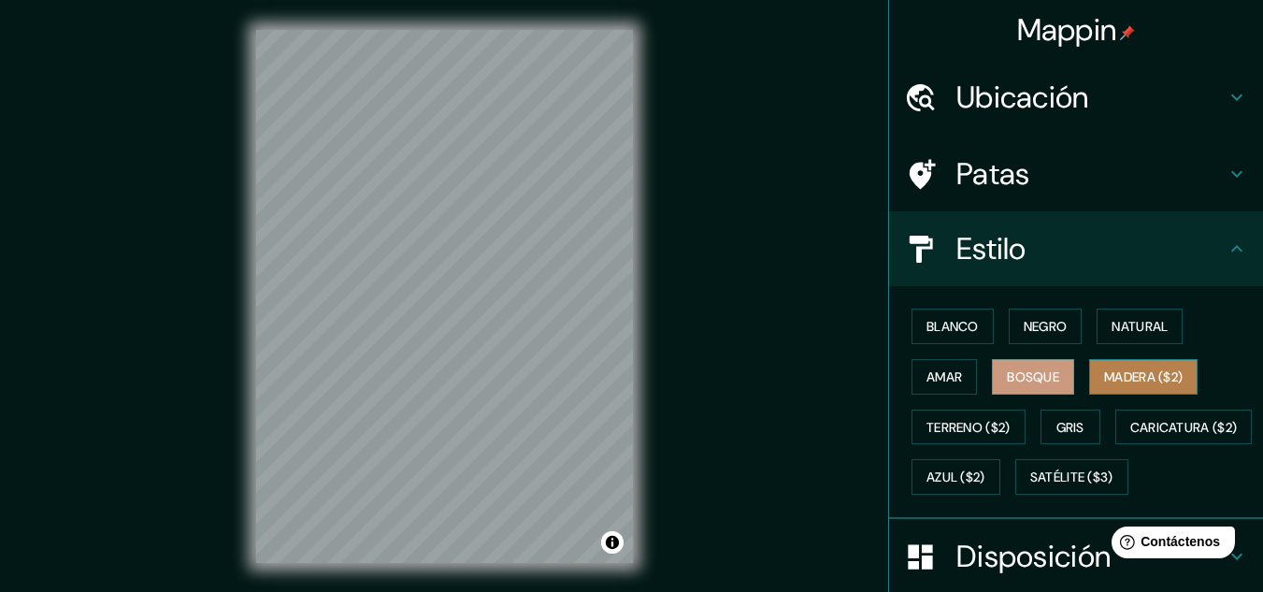
click at [1107, 377] on font "Madera ($2)" at bounding box center [1143, 376] width 79 height 17
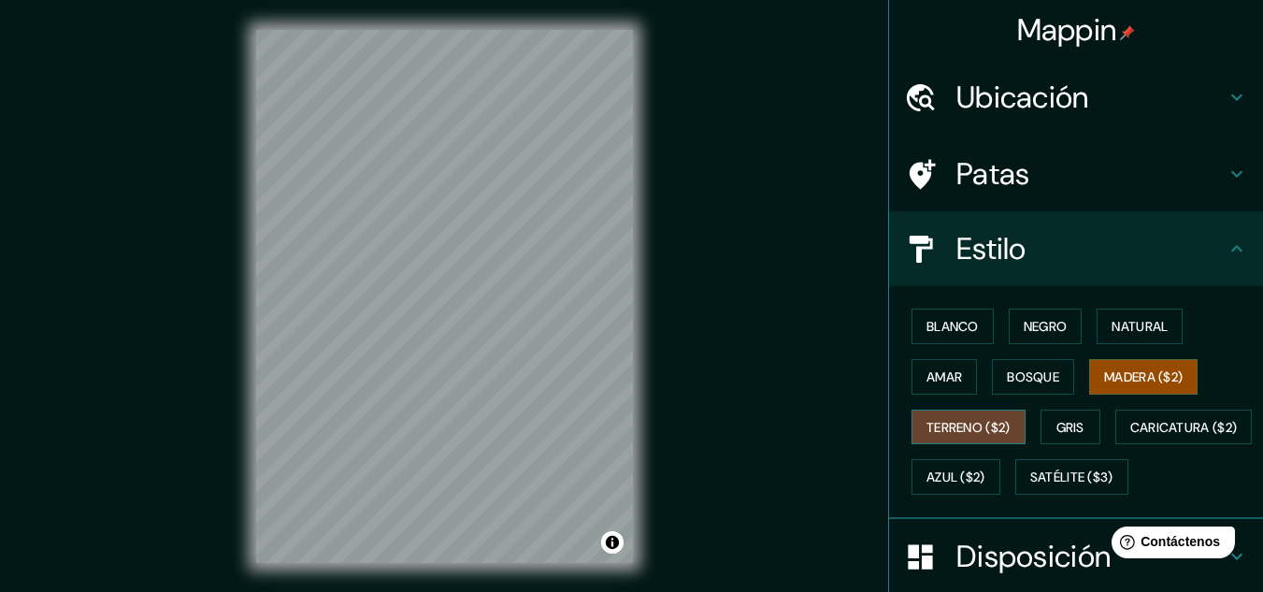
click at [981, 438] on font "Terreno ($2)" at bounding box center [968, 427] width 84 height 24
drag, startPoint x: 1069, startPoint y: 421, endPoint x: 1078, endPoint y: 380, distance: 41.1
click at [1078, 382] on div "Blanco Negro Natural Amar Bosque Madera ($2) Terreno ($2) Gris Caricatura ($2) …" at bounding box center [1083, 401] width 359 height 201
click at [1056, 427] on font "Gris" at bounding box center [1070, 427] width 28 height 17
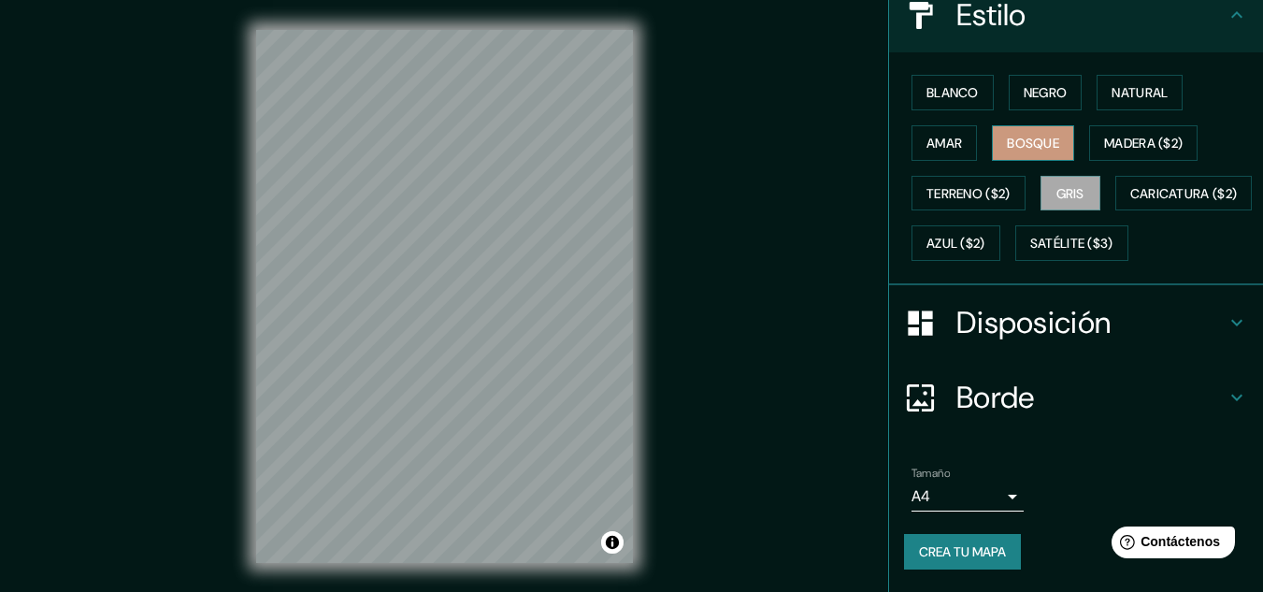
scroll to position [280, 0]
click at [1208, 317] on h4 "Disposición" at bounding box center [1090, 322] width 269 height 37
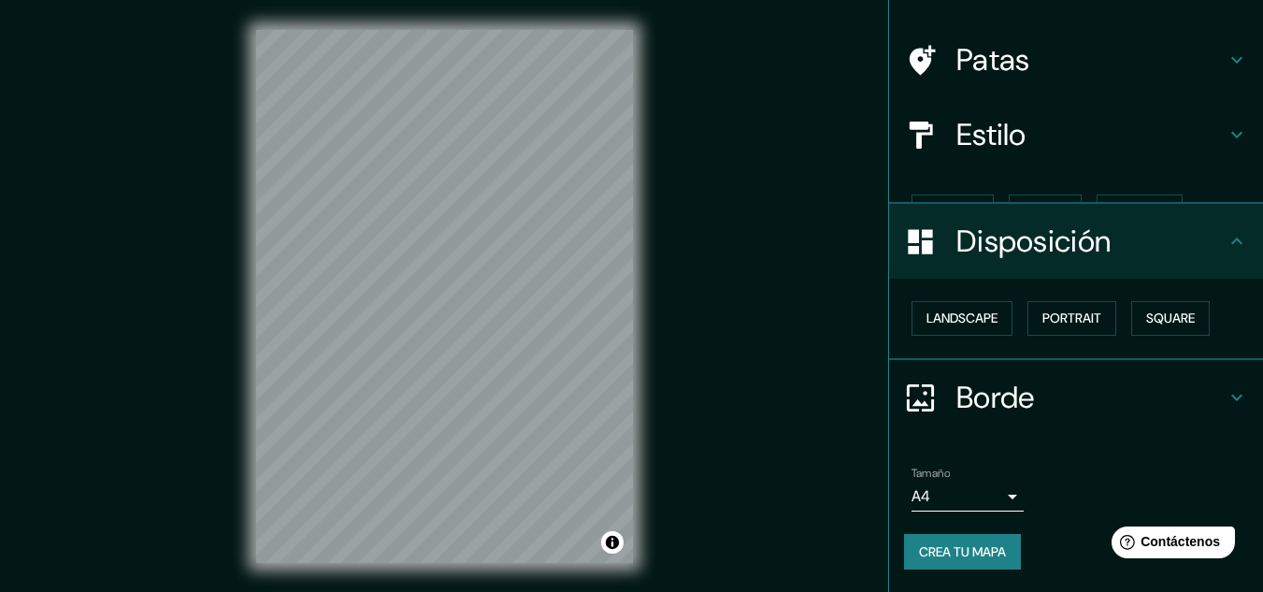
scroll to position [82, 0]
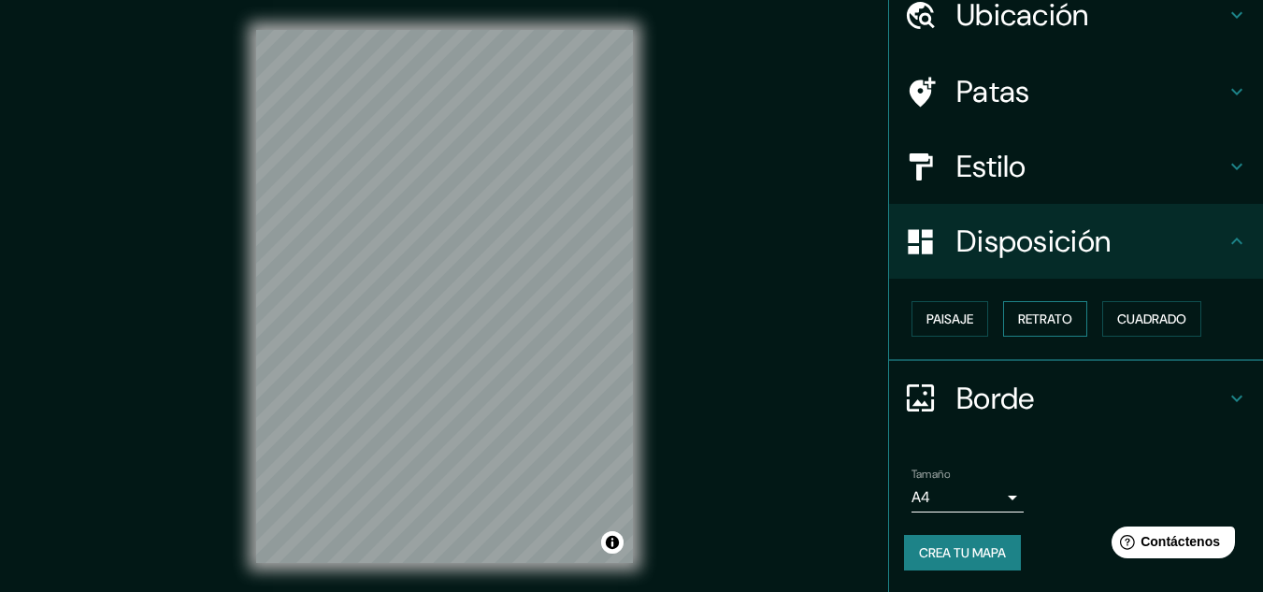
click at [1059, 321] on font "Retrato" at bounding box center [1045, 318] width 54 height 17
click at [1055, 321] on font "Retrato" at bounding box center [1045, 318] width 54 height 17
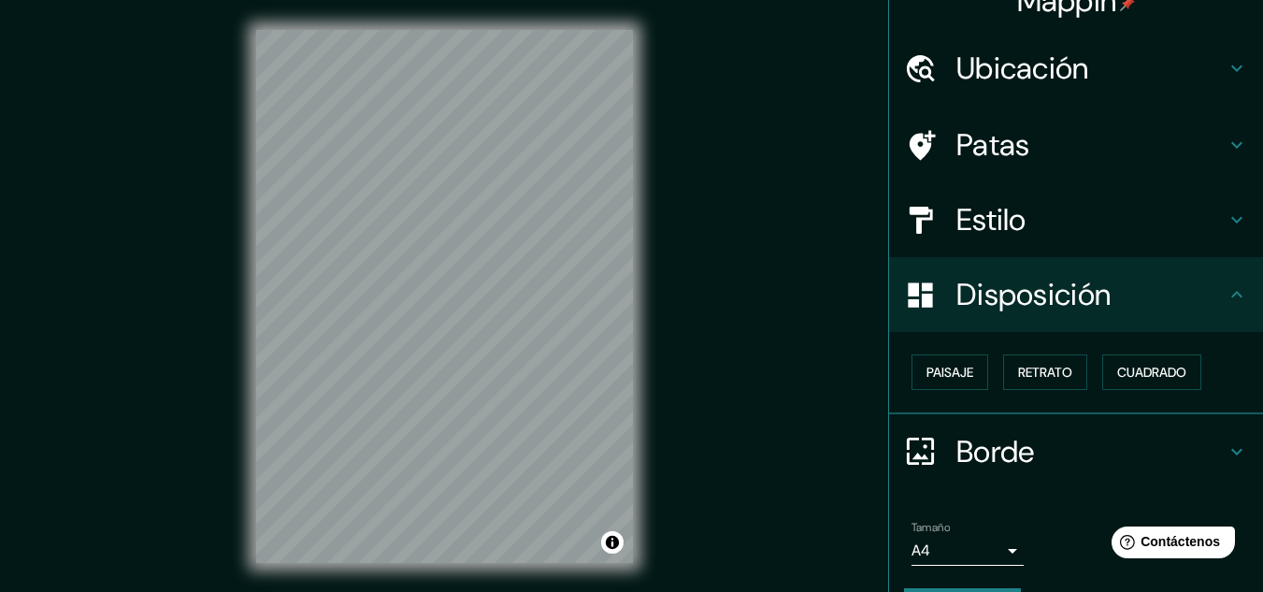
scroll to position [0, 0]
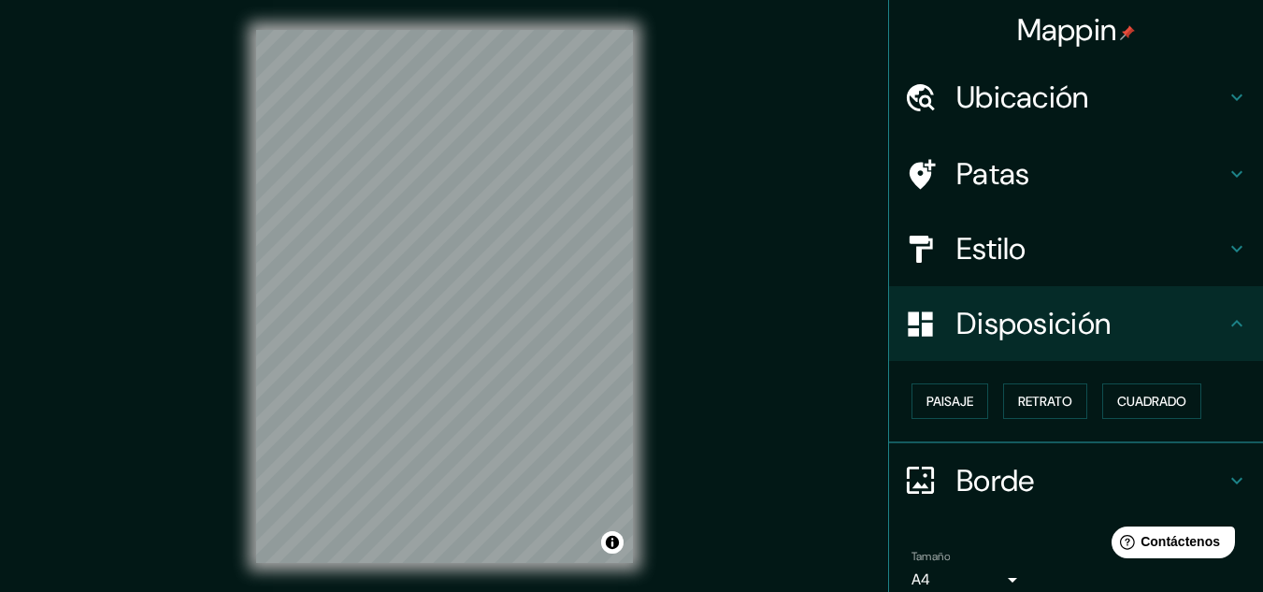
click at [1170, 83] on h4 "Ubicación" at bounding box center [1090, 97] width 269 height 37
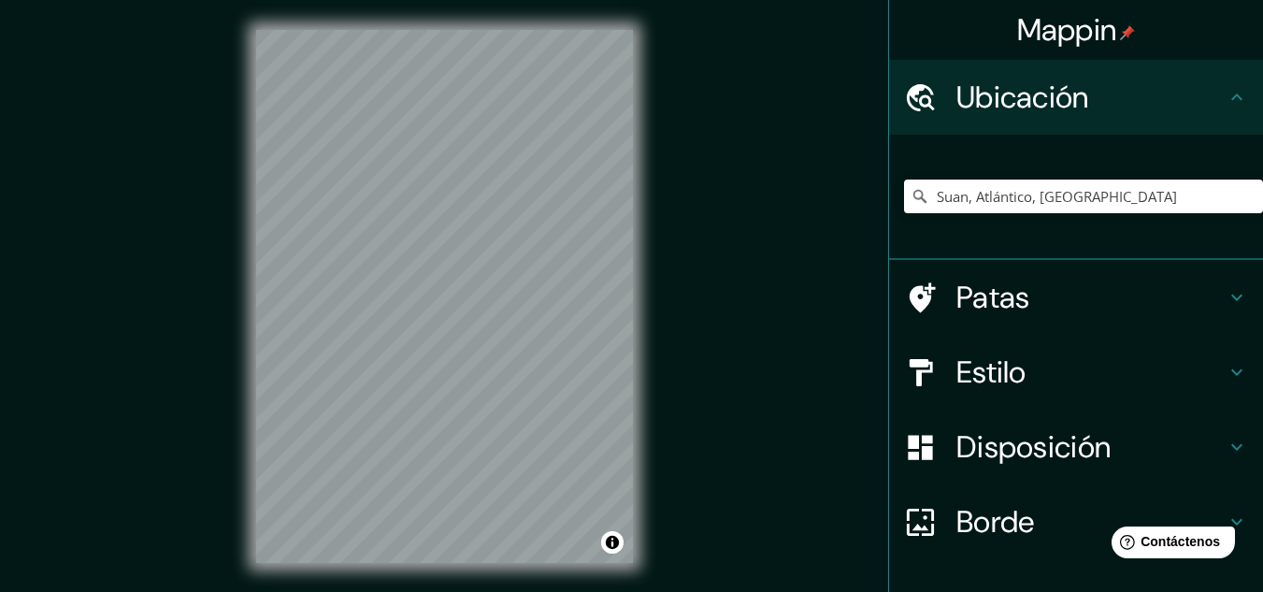
click at [1202, 299] on h4 "Patas" at bounding box center [1090, 297] width 269 height 37
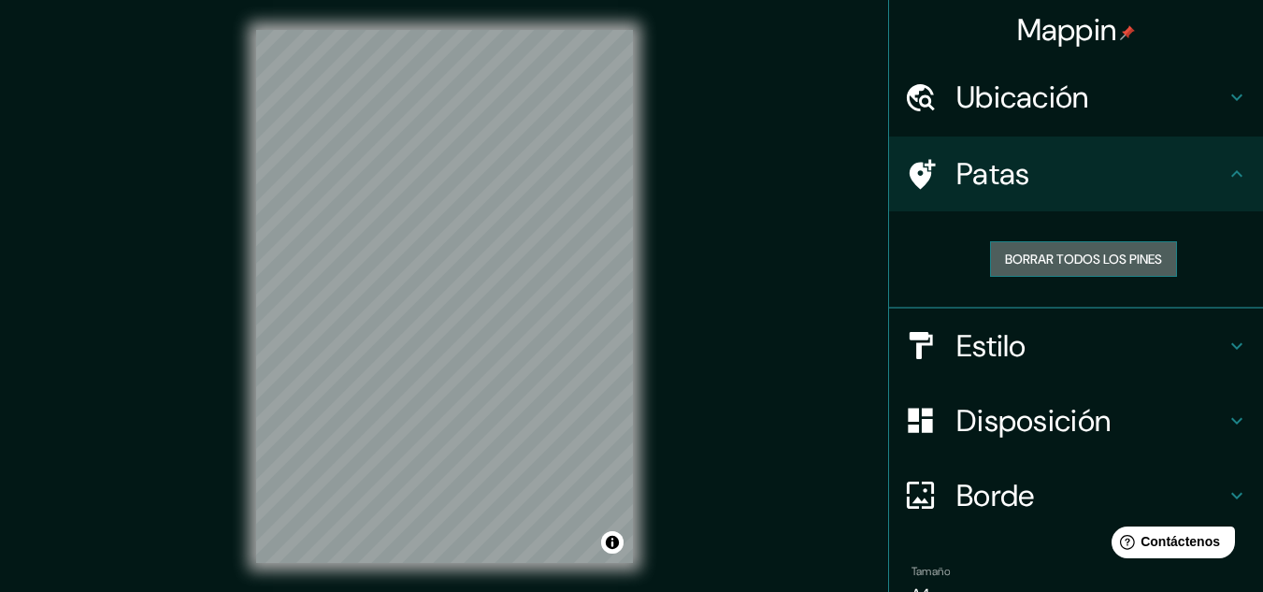
click at [1084, 252] on font "Borrar todos los pines" at bounding box center [1083, 258] width 157 height 17
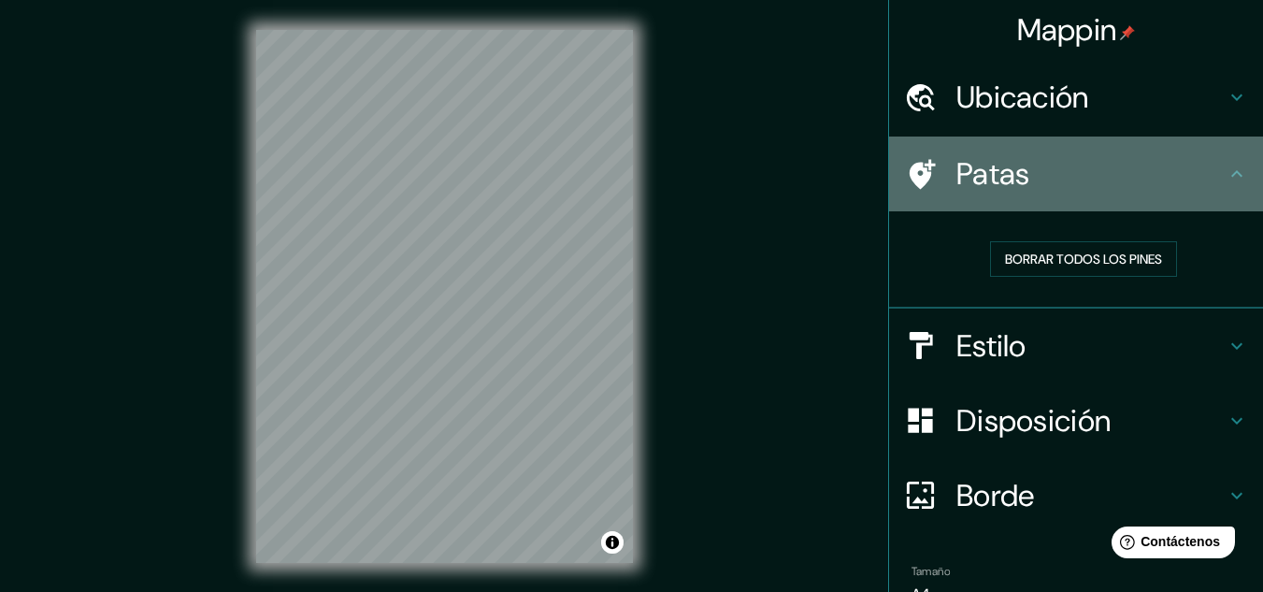
click at [909, 178] on icon at bounding box center [922, 174] width 26 height 30
click at [909, 179] on icon at bounding box center [922, 174] width 26 height 30
